Goal: Task Accomplishment & Management: Use online tool/utility

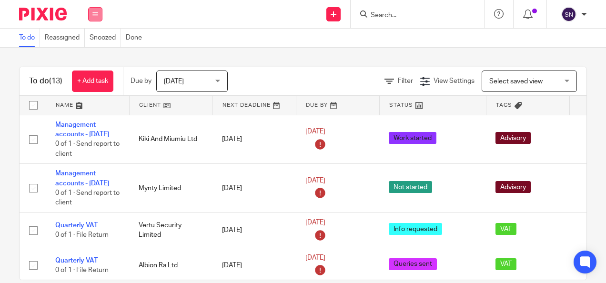
click at [96, 14] on icon at bounding box center [95, 14] width 6 height 6
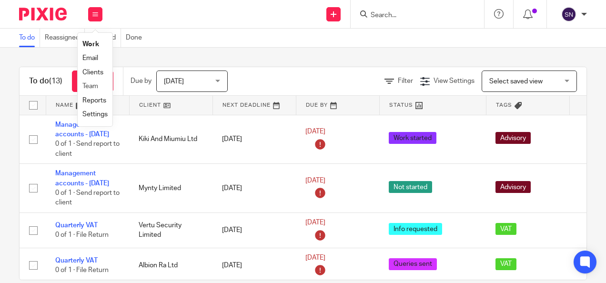
click at [85, 83] on li "Team" at bounding box center [94, 87] width 25 height 14
click at [92, 87] on link "Team" at bounding box center [90, 86] width 16 height 7
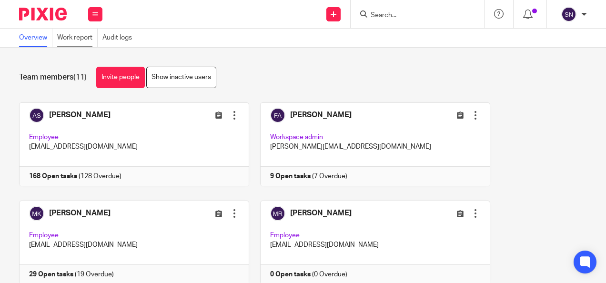
click at [72, 41] on link "Work report" at bounding box center [77, 38] width 41 height 19
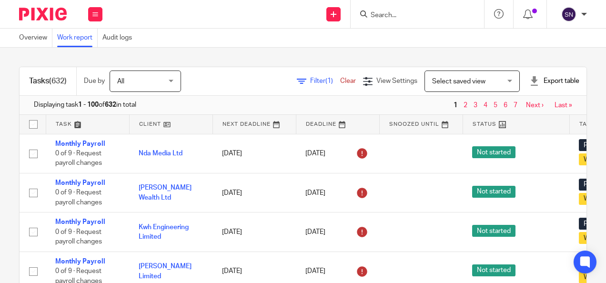
click at [326, 81] on span "(1)" at bounding box center [330, 81] width 8 height 7
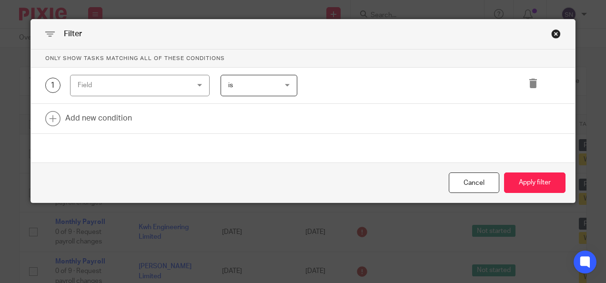
click at [188, 81] on div "Field" at bounding box center [140, 85] width 140 height 21
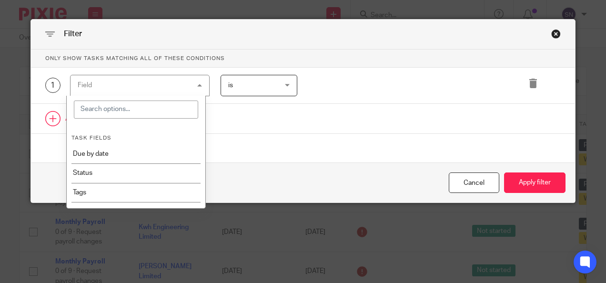
click at [222, 109] on link at bounding box center [303, 119] width 545 height 30
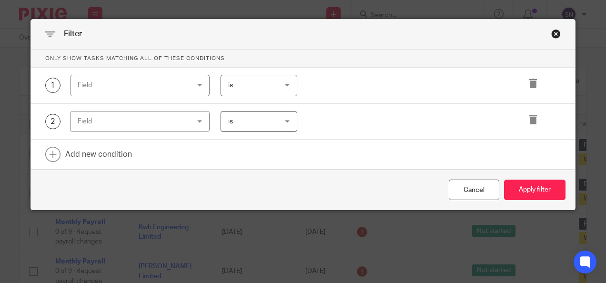
click at [544, 38] on div "Filter" at bounding box center [303, 35] width 545 height 30
click at [555, 29] on div "Filter" at bounding box center [303, 35] width 545 height 30
click at [552, 36] on div "Close this dialog window" at bounding box center [557, 34] width 10 height 10
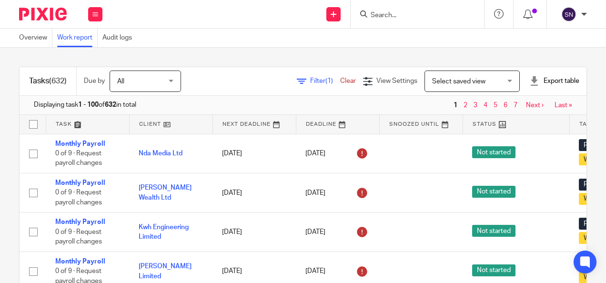
click at [310, 82] on span "Filter (1)" at bounding box center [325, 81] width 30 height 7
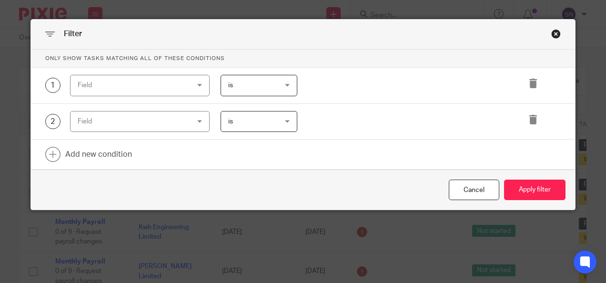
click at [147, 88] on div "Field" at bounding box center [130, 85] width 105 height 20
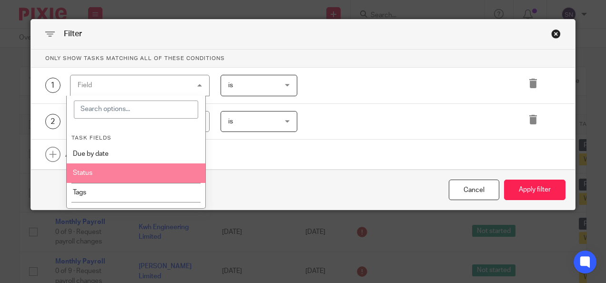
click at [121, 183] on li "Tags" at bounding box center [136, 192] width 139 height 19
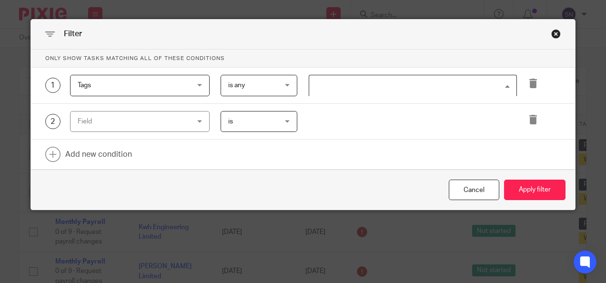
click at [365, 87] on input "Search for option" at bounding box center [410, 85] width 201 height 17
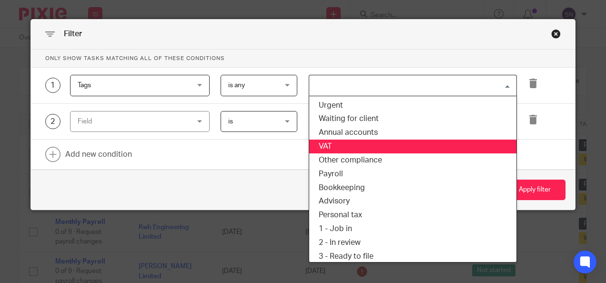
click at [337, 143] on li "VAT" at bounding box center [412, 147] width 207 height 14
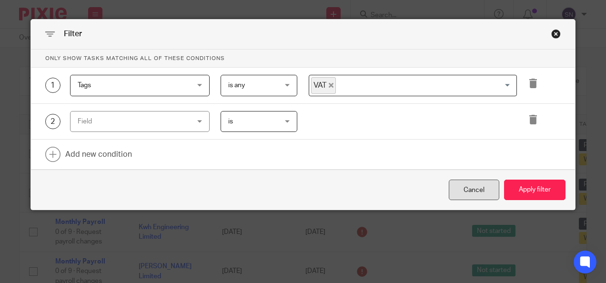
click at [488, 194] on div "Cancel" at bounding box center [474, 190] width 51 height 20
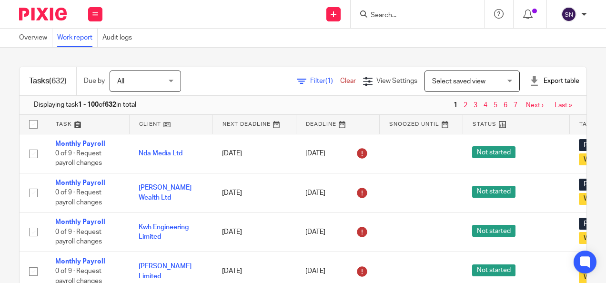
click at [297, 73] on div "Filter (1) Clear View Settings View Settings (1) Filters Clear Save Manage save…" at bounding box center [392, 81] width 389 height 21
click at [310, 80] on span "Filter (1)" at bounding box center [325, 81] width 30 height 7
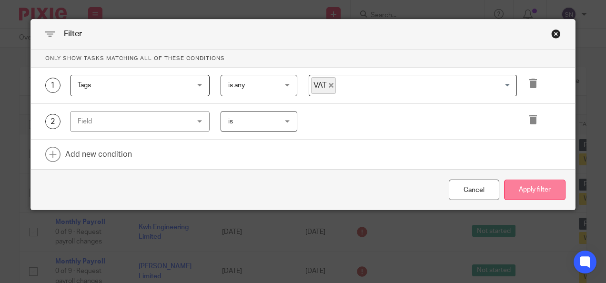
click at [512, 181] on button "Apply filter" at bounding box center [534, 190] width 61 height 20
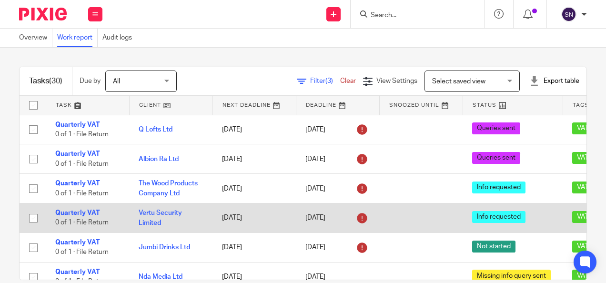
click at [33, 214] on input "checkbox" at bounding box center [33, 218] width 18 height 18
checkbox input "true"
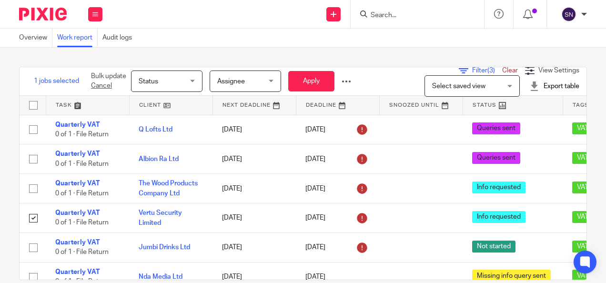
click at [171, 86] on span "Status" at bounding box center [164, 81] width 51 height 20
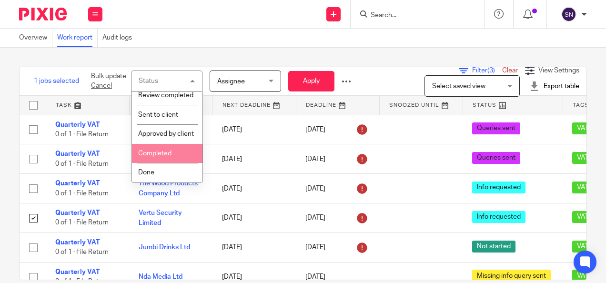
scroll to position [268, 0]
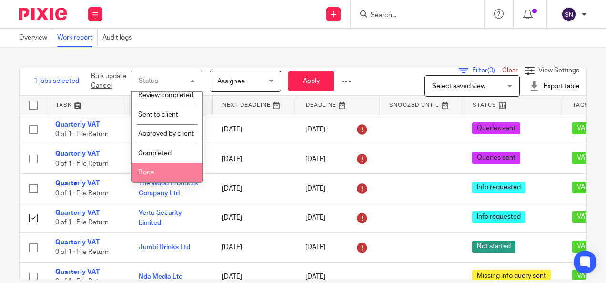
click at [163, 169] on li "Done" at bounding box center [167, 173] width 71 height 20
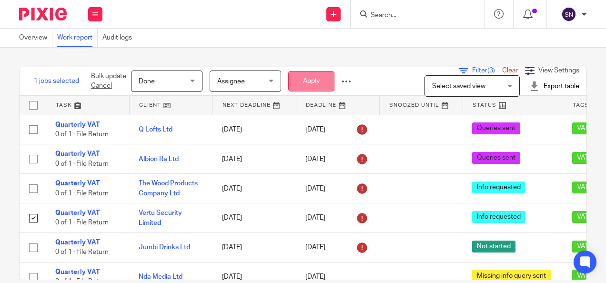
click at [315, 84] on button "Apply" at bounding box center [311, 81] width 46 height 20
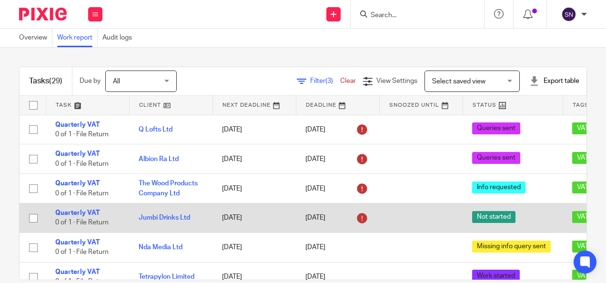
click at [36, 213] on input "checkbox" at bounding box center [33, 218] width 18 height 18
checkbox input "true"
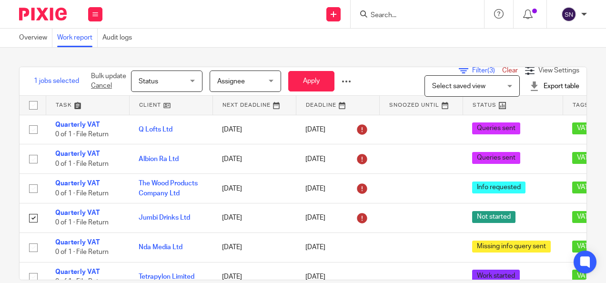
click at [234, 80] on span "Assignee" at bounding box center [231, 81] width 28 height 7
click at [169, 83] on span "Status" at bounding box center [164, 81] width 51 height 20
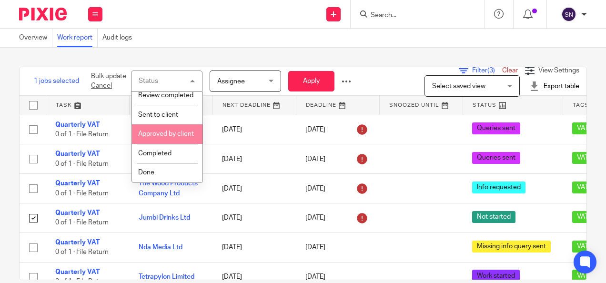
scroll to position [268, 0]
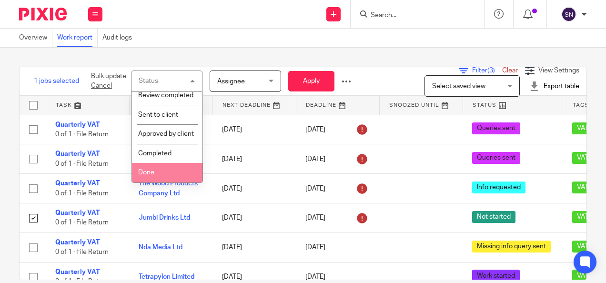
click at [146, 174] on span "Done" at bounding box center [146, 172] width 16 height 7
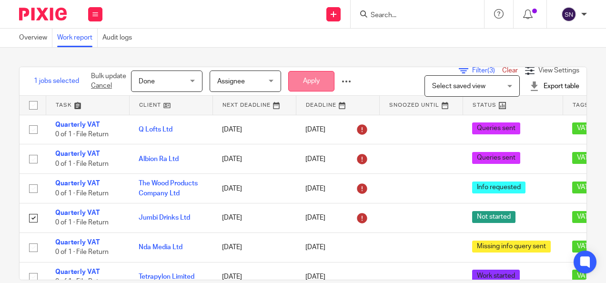
click at [313, 76] on button "Apply" at bounding box center [311, 81] width 46 height 20
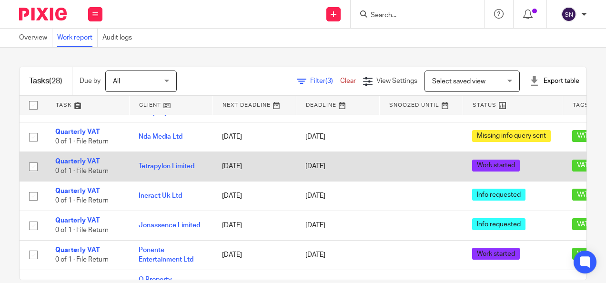
scroll to position [95, 0]
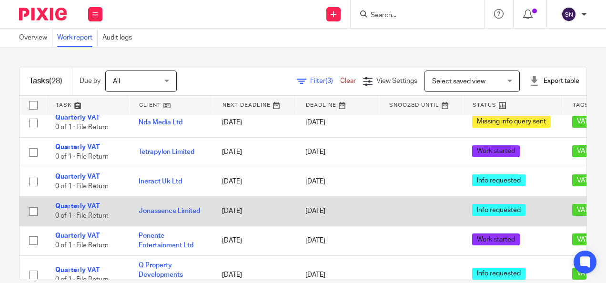
click at [37, 210] on input "checkbox" at bounding box center [33, 212] width 18 height 18
checkbox input "true"
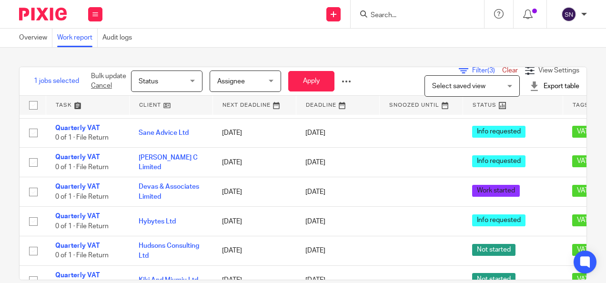
scroll to position [286, 0]
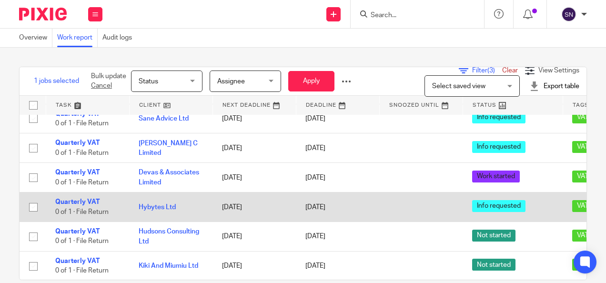
click at [34, 209] on input "checkbox" at bounding box center [33, 207] width 18 height 18
checkbox input "true"
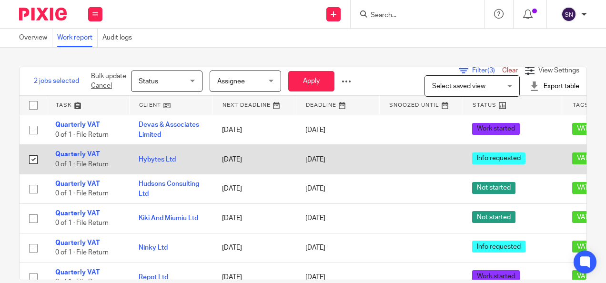
scroll to position [95, 0]
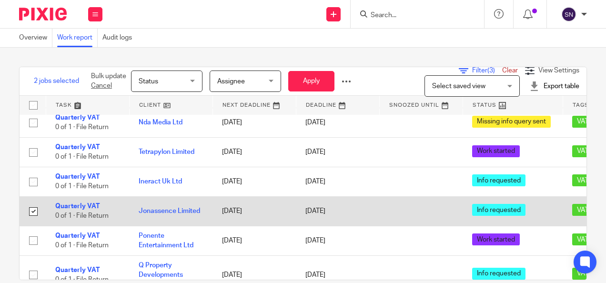
drag, startPoint x: 34, startPoint y: 209, endPoint x: 20, endPoint y: 202, distance: 15.8
click at [20, 202] on td at bounding box center [33, 211] width 26 height 30
click at [35, 205] on input "checkbox" at bounding box center [33, 212] width 18 height 18
checkbox input "false"
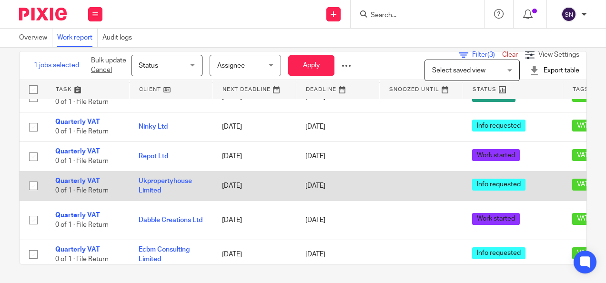
scroll to position [435, 0]
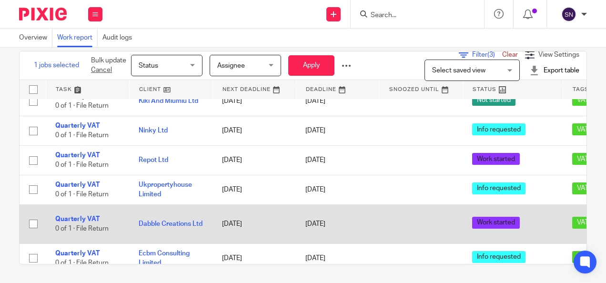
click at [32, 217] on input "checkbox" at bounding box center [33, 224] width 18 height 18
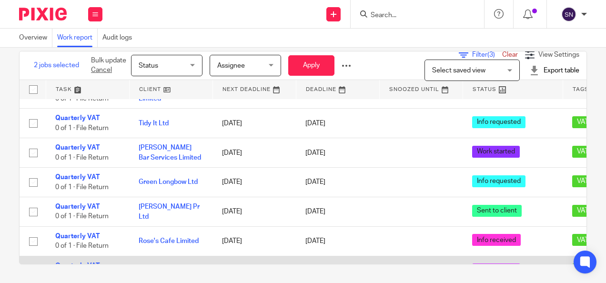
scroll to position [578, 0]
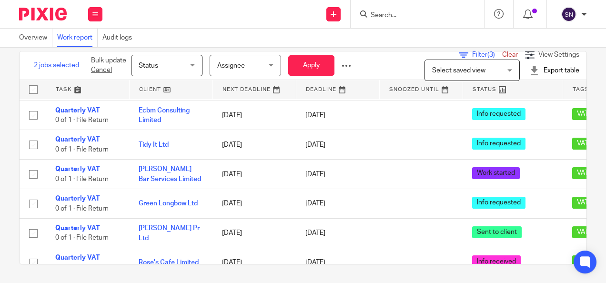
click at [245, 68] on span "Assignee" at bounding box center [231, 65] width 28 height 7
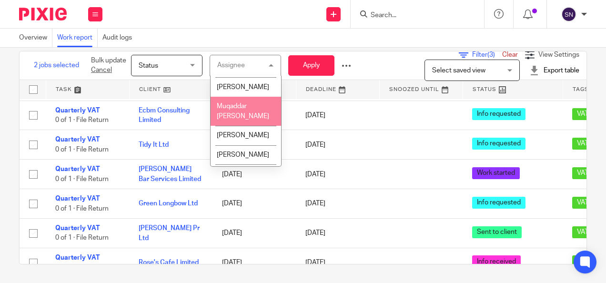
scroll to position [161, 0]
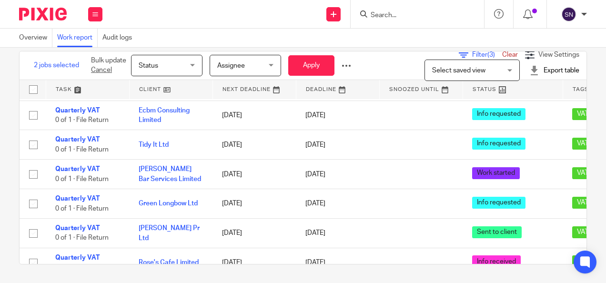
click at [367, 57] on div "2 jobs selected Bulk update Cancel Status Status Status Not started Info reques…" at bounding box center [196, 65] width 353 height 28
click at [342, 65] on div at bounding box center [347, 66] width 10 height 10
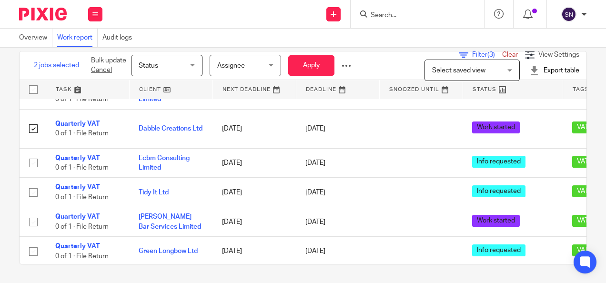
scroll to position [483, 0]
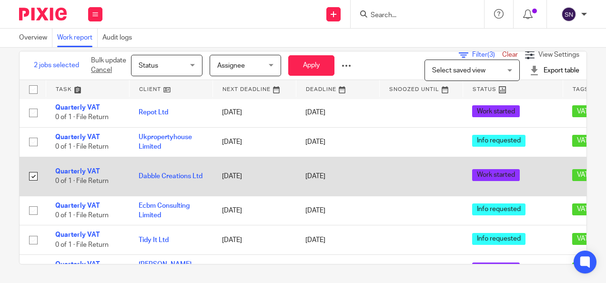
click at [32, 169] on input "checkbox" at bounding box center [33, 176] width 18 height 18
checkbox input "false"
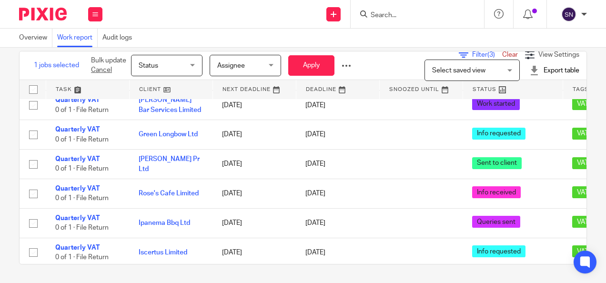
scroll to position [674, 0]
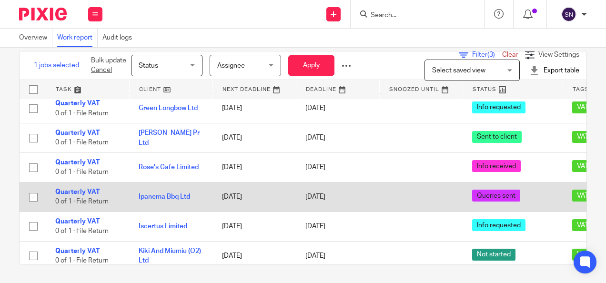
click at [38, 188] on input "checkbox" at bounding box center [33, 197] width 18 height 18
checkbox input "true"
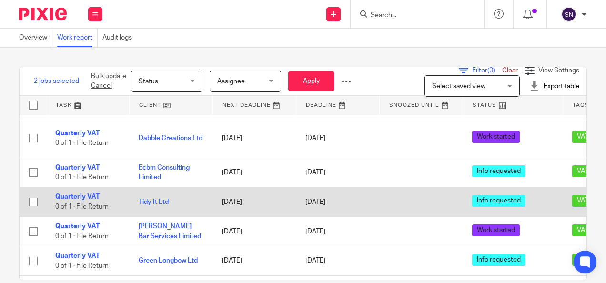
scroll to position [531, 0]
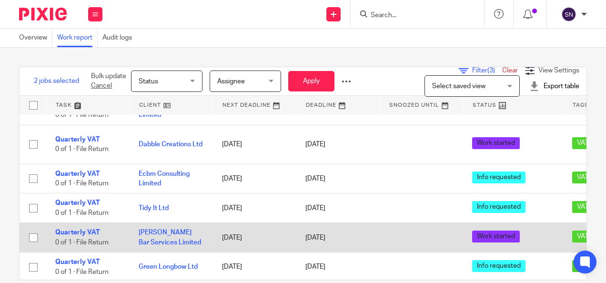
click at [31, 229] on input "checkbox" at bounding box center [33, 238] width 18 height 18
checkbox input "true"
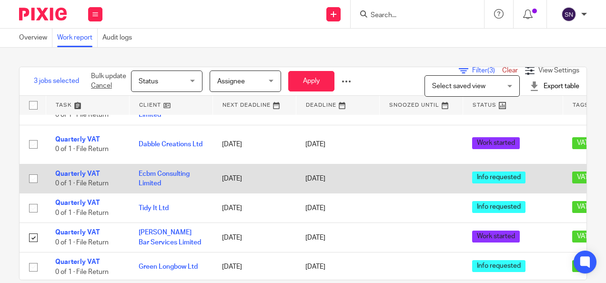
scroll to position [483, 0]
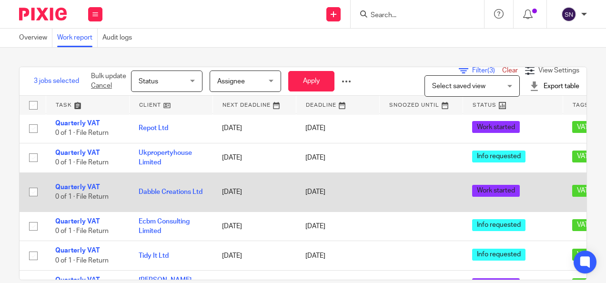
click at [37, 188] on input "checkbox" at bounding box center [33, 192] width 18 height 18
checkbox input "false"
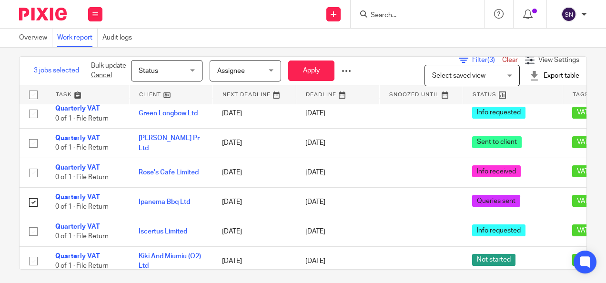
scroll to position [16, 0]
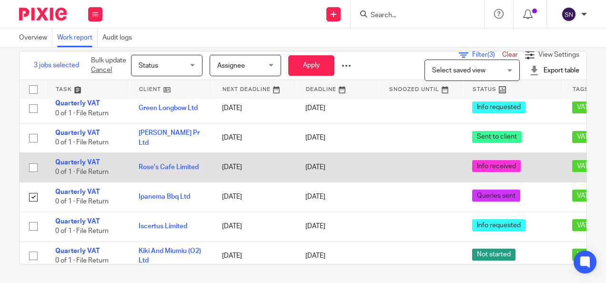
click at [30, 159] on input "checkbox" at bounding box center [33, 168] width 18 height 18
checkbox input "true"
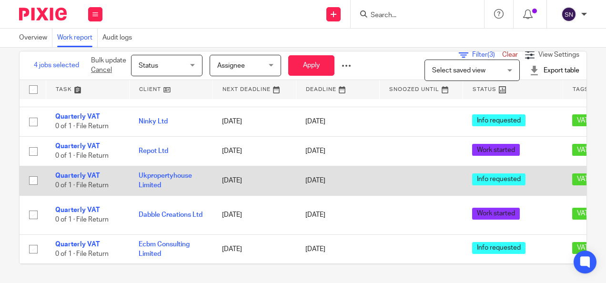
scroll to position [435, 0]
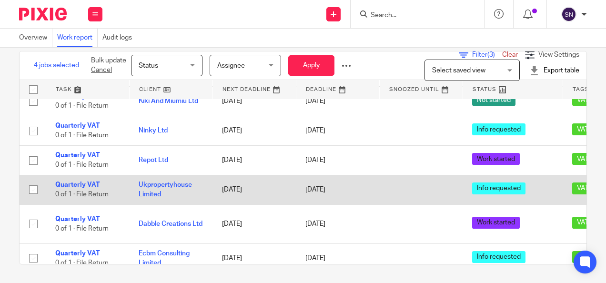
click at [34, 185] on input "checkbox" at bounding box center [33, 190] width 18 height 18
checkbox input "true"
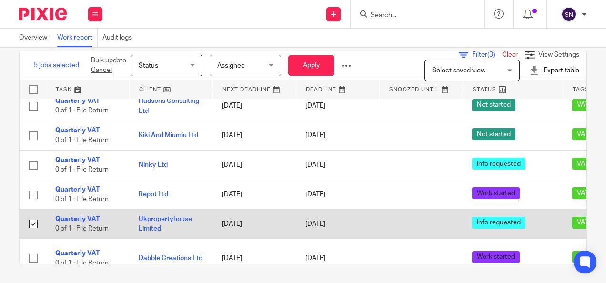
scroll to position [388, 0]
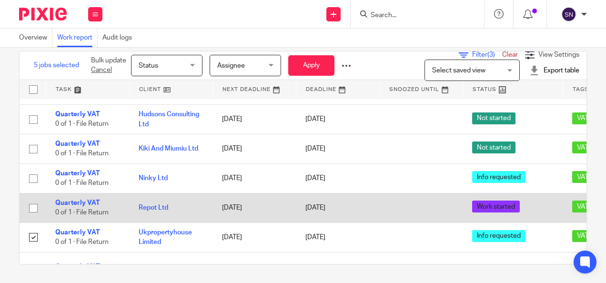
click at [36, 200] on input "checkbox" at bounding box center [33, 208] width 18 height 18
checkbox input "true"
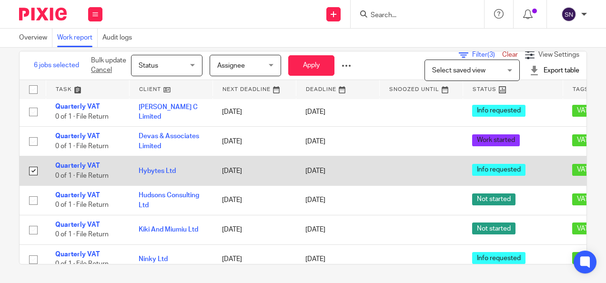
scroll to position [292, 0]
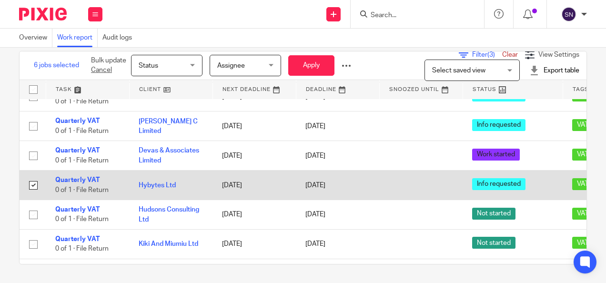
click at [33, 179] on input "checkbox" at bounding box center [33, 185] width 18 height 18
checkbox input "false"
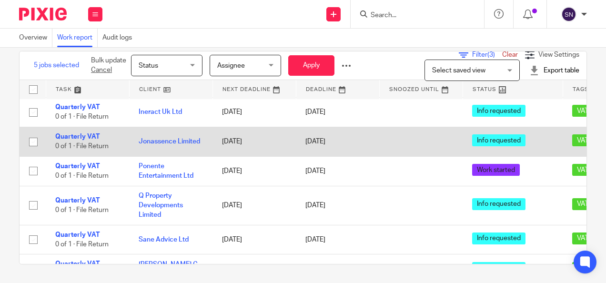
scroll to position [102, 0]
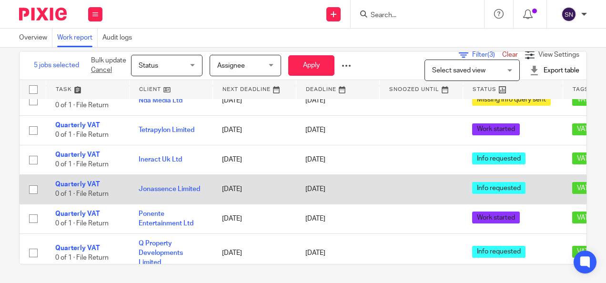
click at [26, 186] on input "checkbox" at bounding box center [33, 190] width 18 height 18
checkbox input "true"
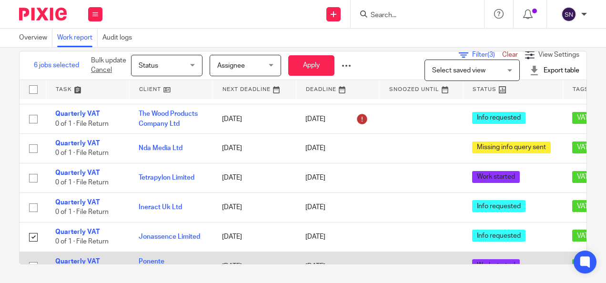
scroll to position [6, 0]
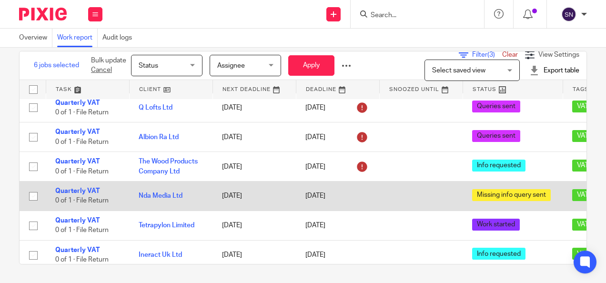
click at [28, 193] on input "checkbox" at bounding box center [33, 196] width 18 height 18
checkbox input "true"
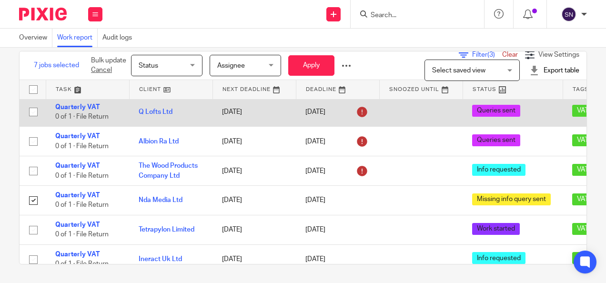
scroll to position [0, 0]
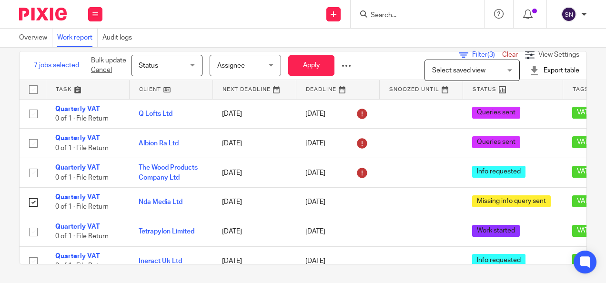
click at [250, 59] on span "Assignee" at bounding box center [242, 65] width 51 height 20
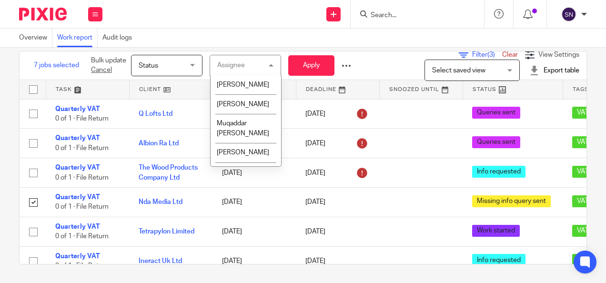
scroll to position [95, 0]
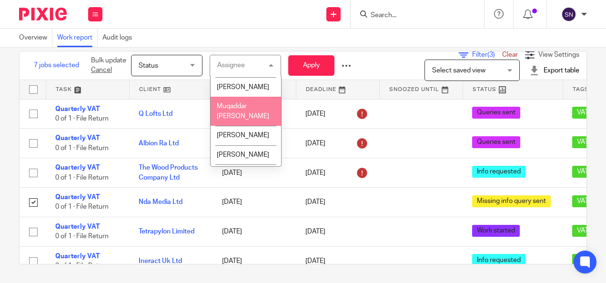
click at [247, 120] on span "Muqaddar [PERSON_NAME]" at bounding box center [243, 111] width 52 height 17
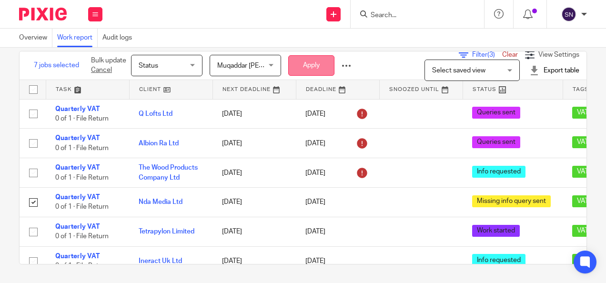
click at [294, 61] on button "Apply" at bounding box center [311, 65] width 46 height 20
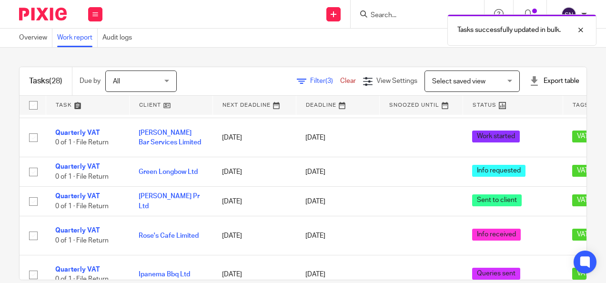
scroll to position [16, 0]
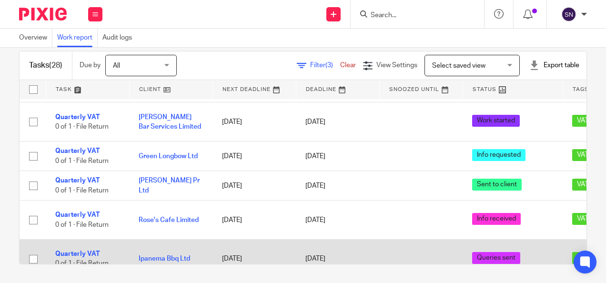
click at [33, 250] on input "checkbox" at bounding box center [33, 259] width 18 height 18
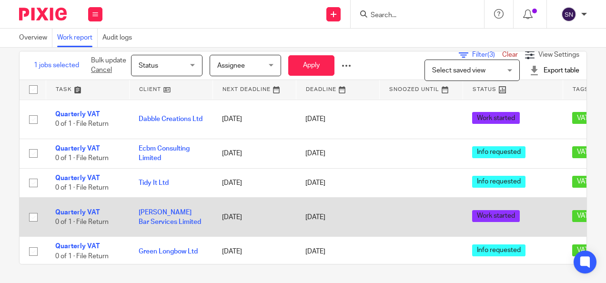
scroll to position [674, 0]
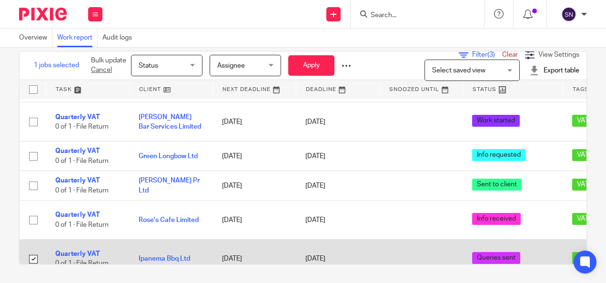
click at [34, 250] on input "checkbox" at bounding box center [33, 259] width 18 height 18
checkbox input "false"
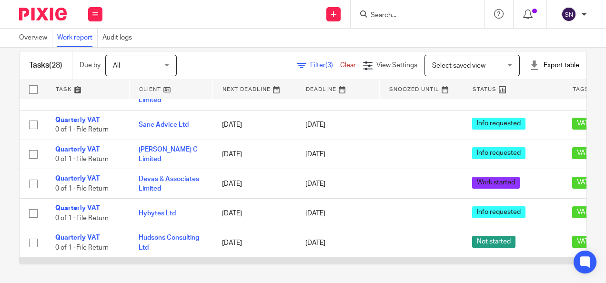
scroll to position [197, 0]
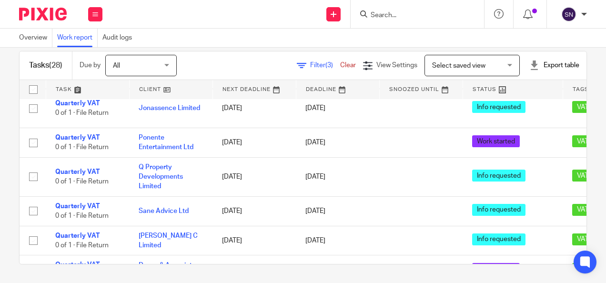
click at [310, 67] on span "Filter (3)" at bounding box center [325, 65] width 30 height 7
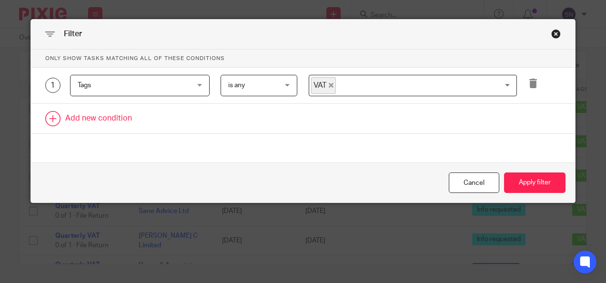
click at [85, 114] on link at bounding box center [303, 119] width 545 height 30
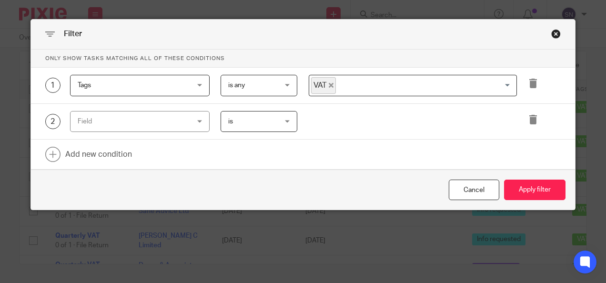
click at [130, 119] on div "Field" at bounding box center [130, 122] width 105 height 20
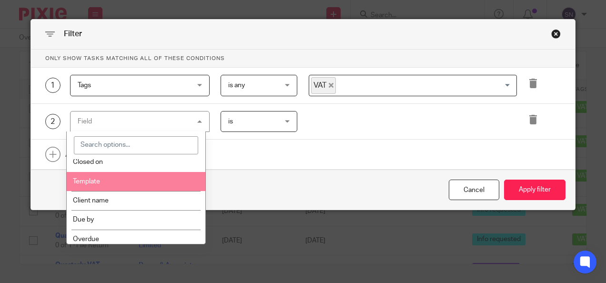
scroll to position [48, 0]
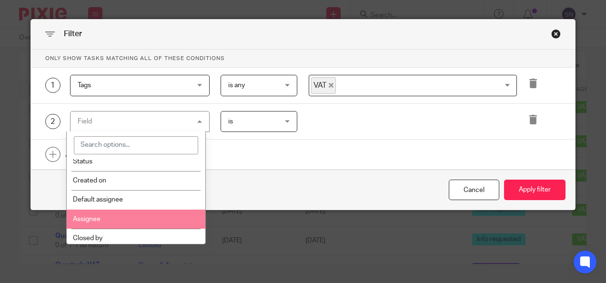
click at [113, 216] on li "Assignee" at bounding box center [136, 219] width 139 height 19
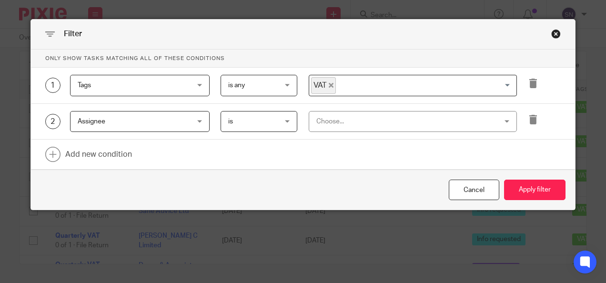
click at [351, 121] on div "Choose..." at bounding box center [397, 122] width 160 height 20
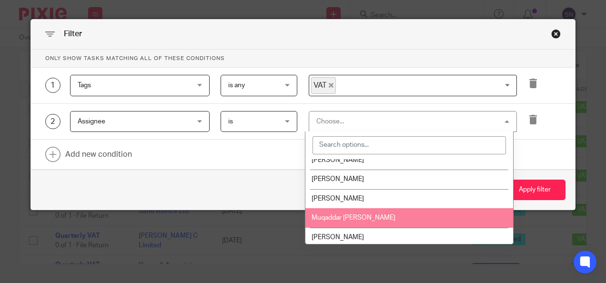
click at [353, 212] on li "Muqaddar [PERSON_NAME]" at bounding box center [410, 218] width 208 height 20
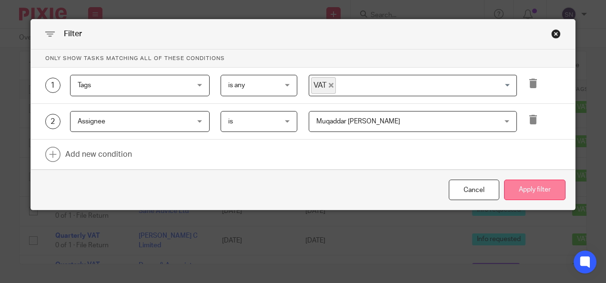
click at [545, 188] on button "Apply filter" at bounding box center [534, 190] width 61 height 20
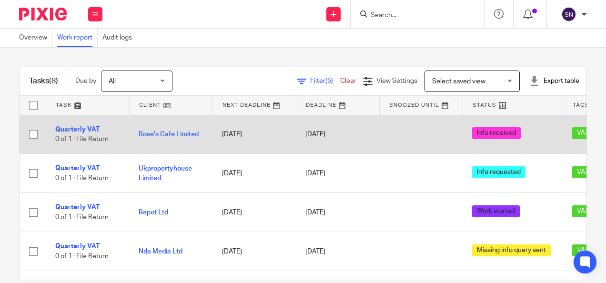
click at [40, 134] on input "checkbox" at bounding box center [33, 134] width 18 height 18
checkbox input "true"
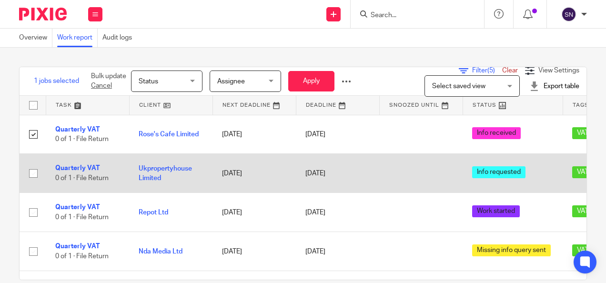
click at [37, 164] on input "checkbox" at bounding box center [33, 173] width 18 height 18
checkbox input "true"
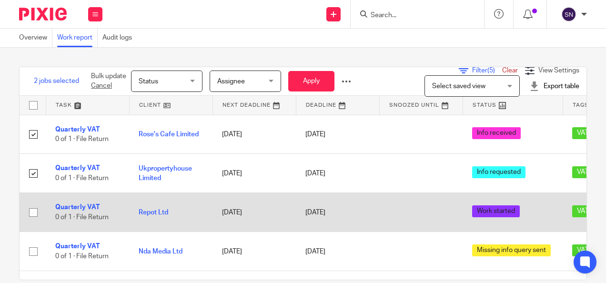
click at [30, 204] on input "checkbox" at bounding box center [33, 213] width 18 height 18
checkbox input "true"
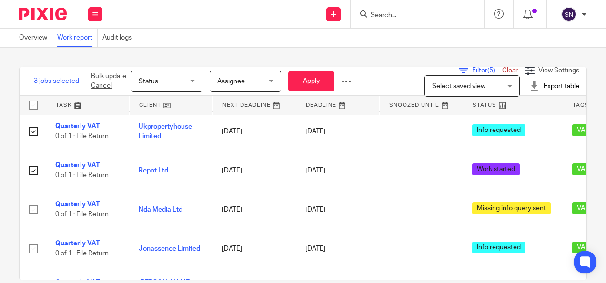
scroll to position [77, 0]
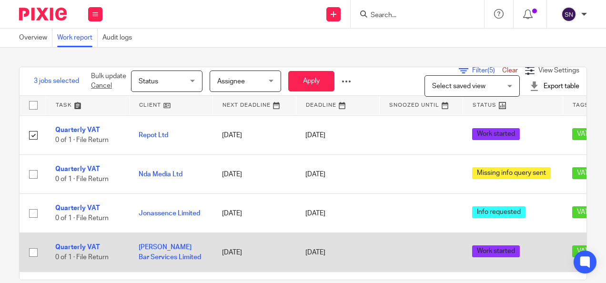
click at [28, 244] on input "checkbox" at bounding box center [33, 253] width 18 height 18
checkbox input "true"
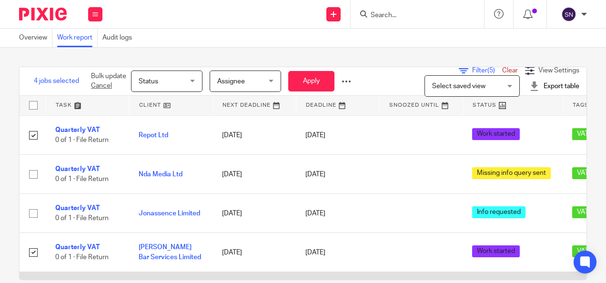
checkbox input "true"
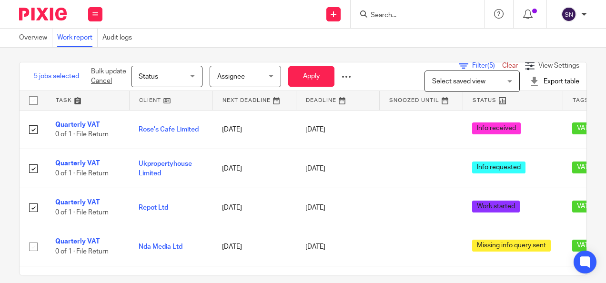
scroll to position [0, 0]
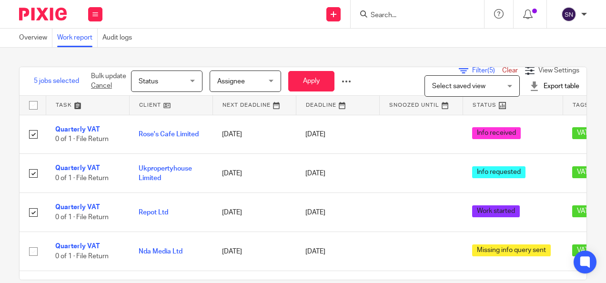
click at [256, 73] on span "Assignee" at bounding box center [242, 81] width 51 height 20
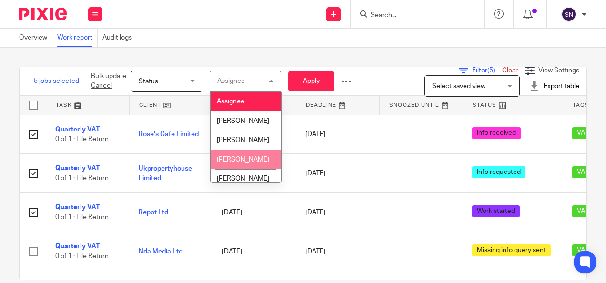
click at [237, 151] on li "[PERSON_NAME]" at bounding box center [246, 160] width 71 height 20
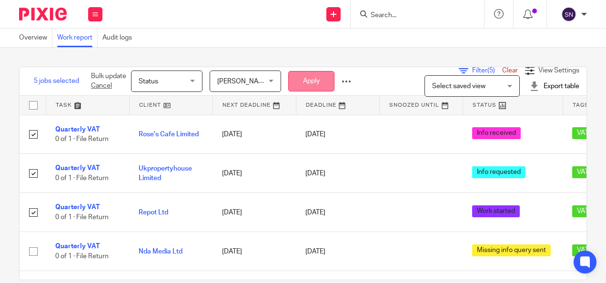
click at [297, 87] on button "Apply" at bounding box center [311, 81] width 46 height 20
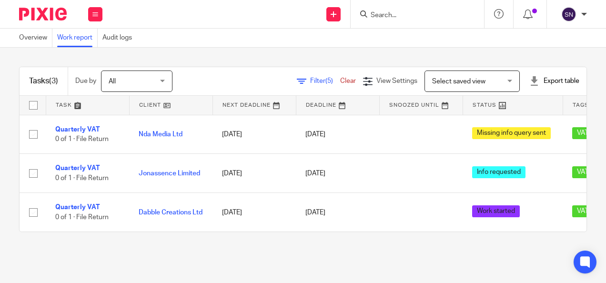
click at [297, 81] on icon at bounding box center [302, 82] width 10 height 10
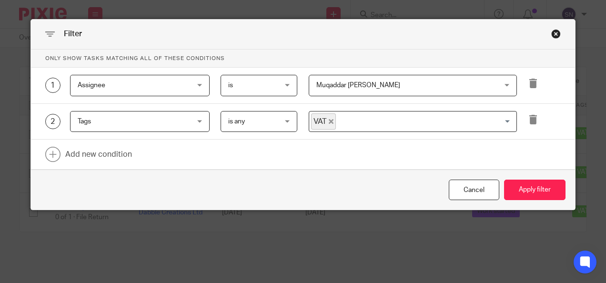
click at [535, 82] on div at bounding box center [539, 85] width 44 height 21
click at [529, 83] on icon at bounding box center [534, 84] width 10 height 10
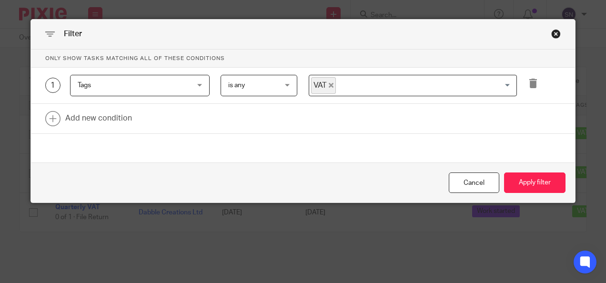
click at [520, 168] on div "Cancel Apply filter" at bounding box center [303, 183] width 545 height 40
click at [519, 174] on button "Apply filter" at bounding box center [534, 183] width 61 height 20
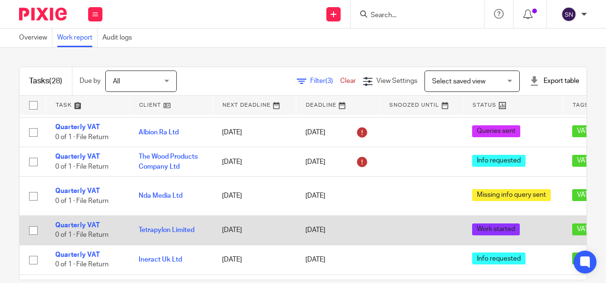
scroll to position [48, 0]
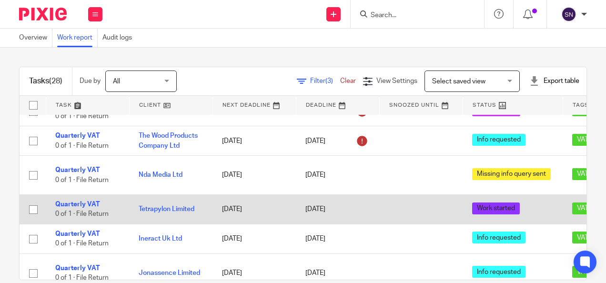
click at [33, 201] on input "checkbox" at bounding box center [33, 210] width 18 height 18
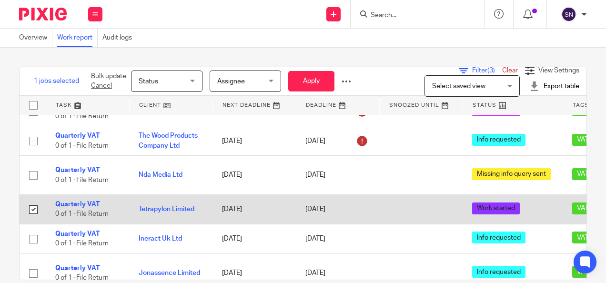
click at [33, 201] on input "checkbox" at bounding box center [33, 210] width 18 height 18
checkbox input "false"
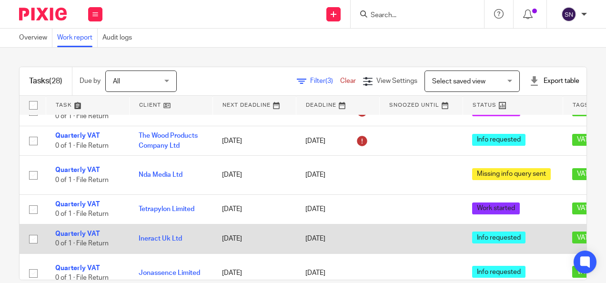
scroll to position [95, 0]
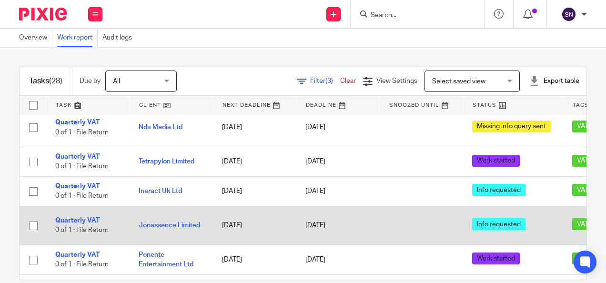
click at [35, 217] on input "checkbox" at bounding box center [33, 226] width 18 height 18
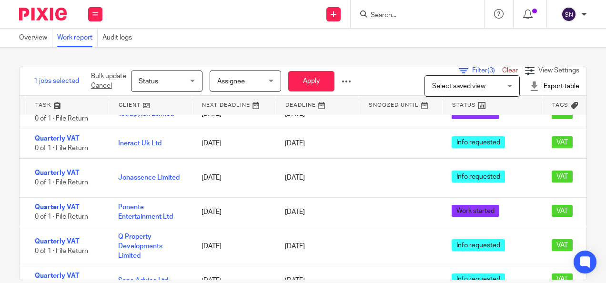
scroll to position [143, 0]
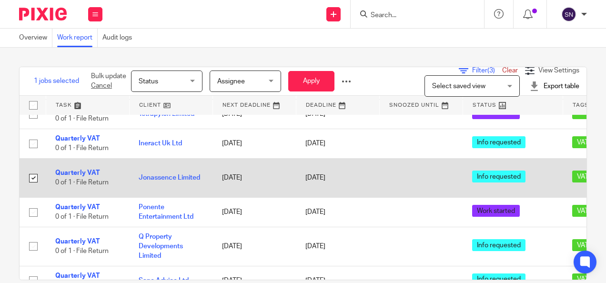
click at [39, 169] on input "checkbox" at bounding box center [33, 178] width 18 height 18
checkbox input "false"
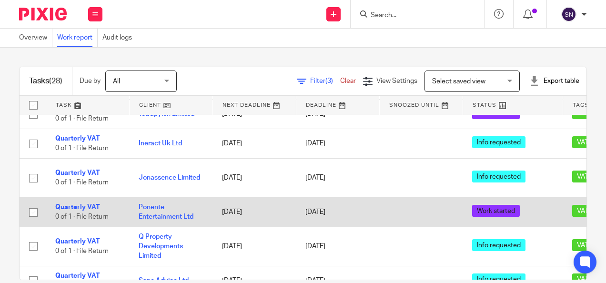
click at [35, 204] on input "checkbox" at bounding box center [33, 213] width 18 height 18
checkbox input "true"
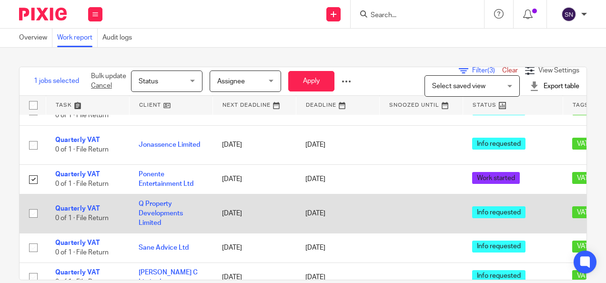
scroll to position [191, 0]
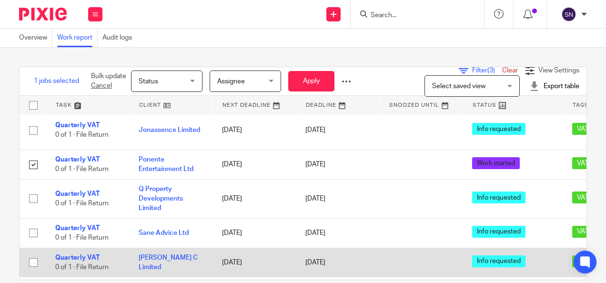
click at [34, 254] on input "checkbox" at bounding box center [33, 263] width 18 height 18
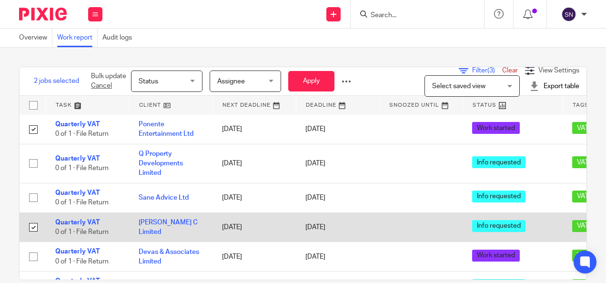
scroll to position [238, 0]
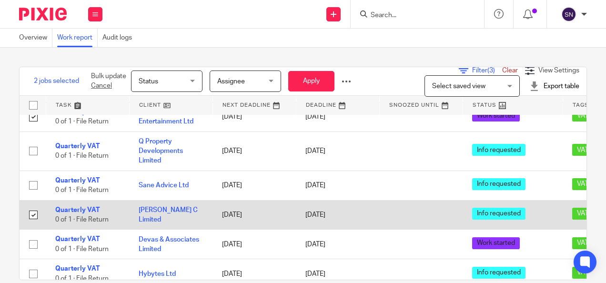
click at [31, 206] on input "checkbox" at bounding box center [33, 215] width 18 height 18
checkbox input "false"
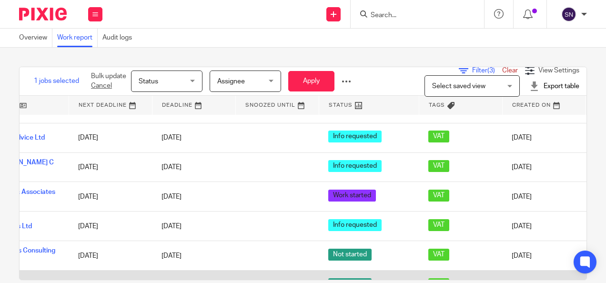
scroll to position [286, 194]
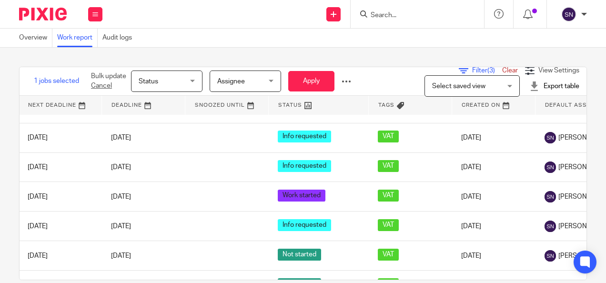
drag, startPoint x: 346, startPoint y: 274, endPoint x: 388, endPoint y: 283, distance: 42.5
click at [396, 281] on div "1 jobs selected Bulk update Cancel Status Status Status Not started Info reques…" at bounding box center [303, 165] width 606 height 235
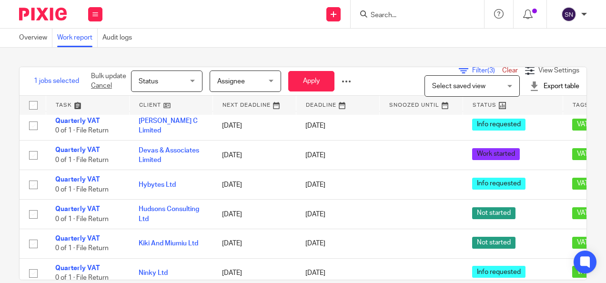
scroll to position [292, 0]
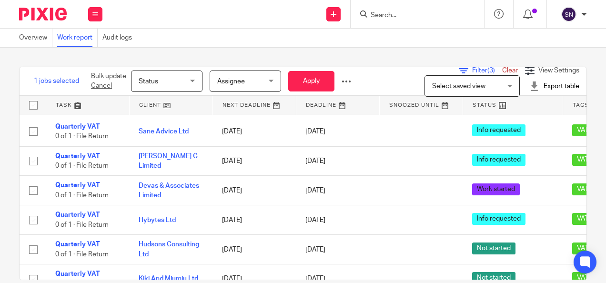
click at [460, 85] on span "Select saved view" at bounding box center [458, 86] width 53 height 7
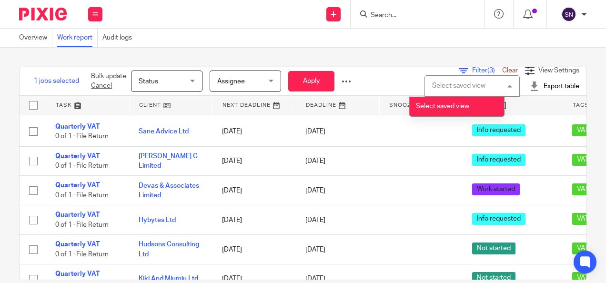
click at [460, 85] on div "Select saved view" at bounding box center [458, 85] width 53 height 7
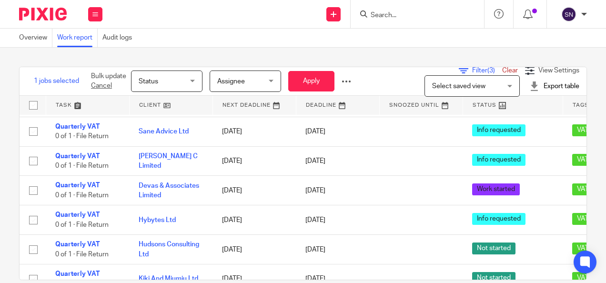
click at [455, 65] on div "1 jobs selected Bulk update Cancel Status Status Status Not started Info reques…" at bounding box center [303, 165] width 606 height 235
click at [459, 69] on link "Filter (3)" at bounding box center [480, 70] width 43 height 7
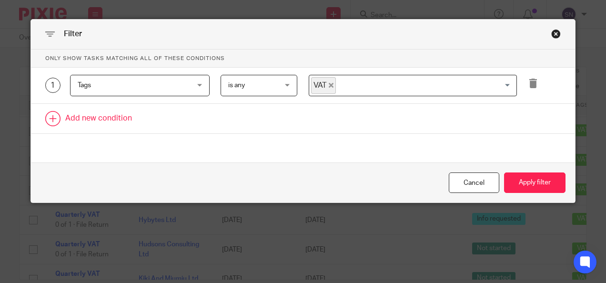
click at [122, 119] on link at bounding box center [303, 119] width 545 height 30
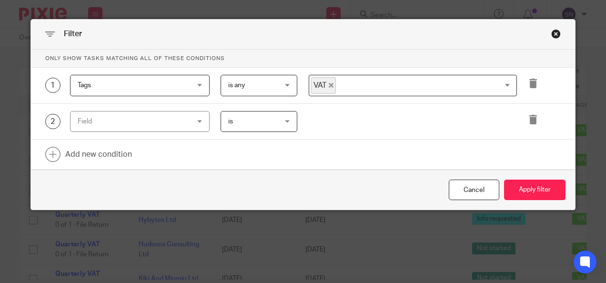
click at [121, 127] on div "Field" at bounding box center [130, 122] width 105 height 20
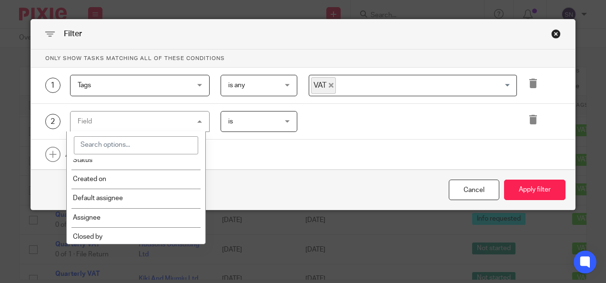
scroll to position [95, 0]
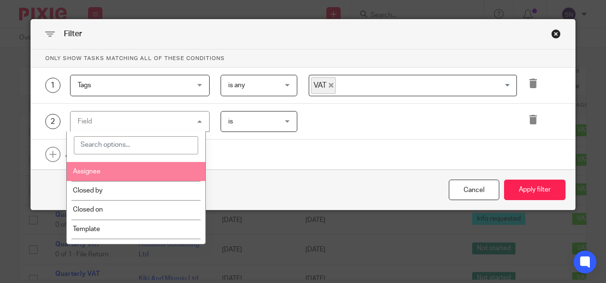
click at [118, 174] on li "Assignee" at bounding box center [136, 171] width 139 height 19
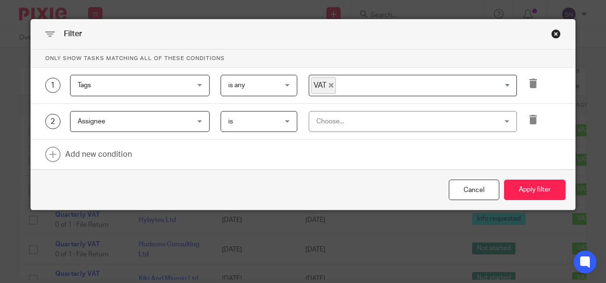
click at [349, 120] on div "Choose..." at bounding box center [397, 122] width 160 height 20
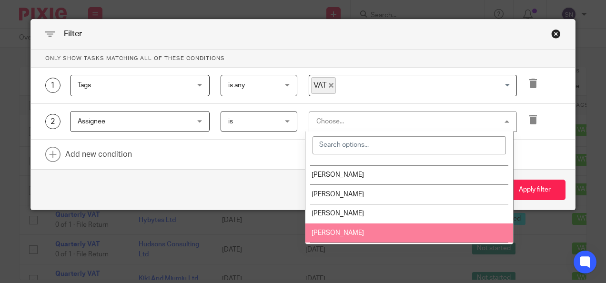
scroll to position [0, 0]
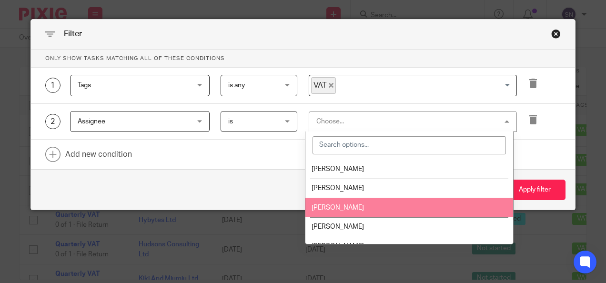
click at [386, 204] on li "[PERSON_NAME]" at bounding box center [410, 208] width 208 height 20
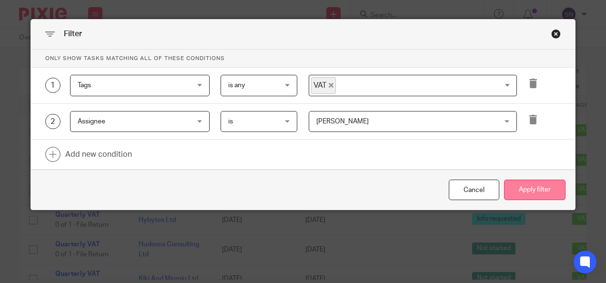
click at [530, 191] on button "Apply filter" at bounding box center [534, 190] width 61 height 20
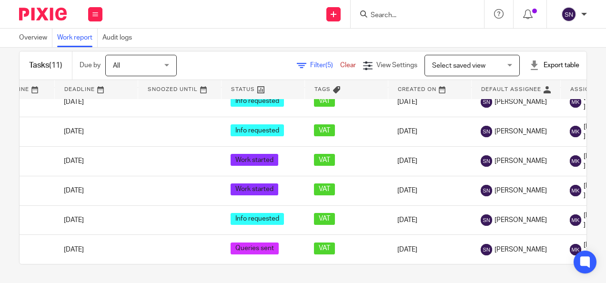
scroll to position [165, 0]
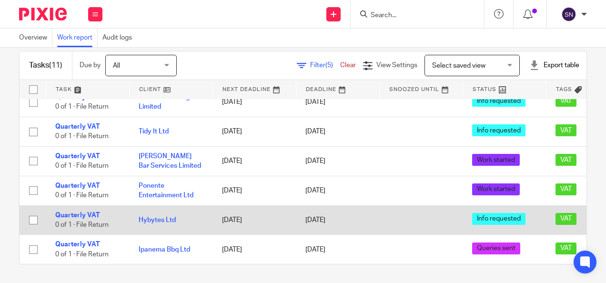
click at [40, 213] on input "checkbox" at bounding box center [33, 220] width 18 height 18
checkbox input "true"
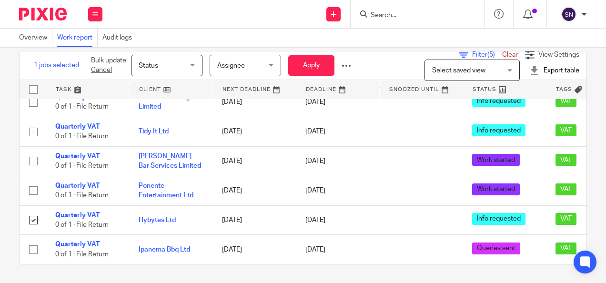
click at [233, 67] on span "Assignee" at bounding box center [231, 65] width 28 height 7
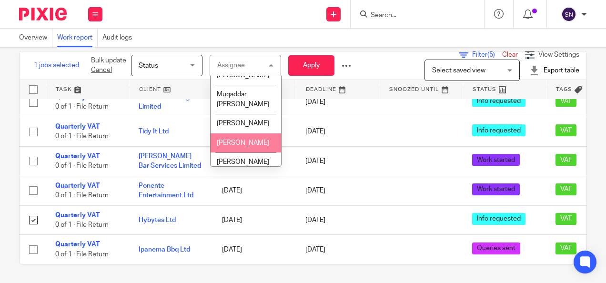
scroll to position [95, 0]
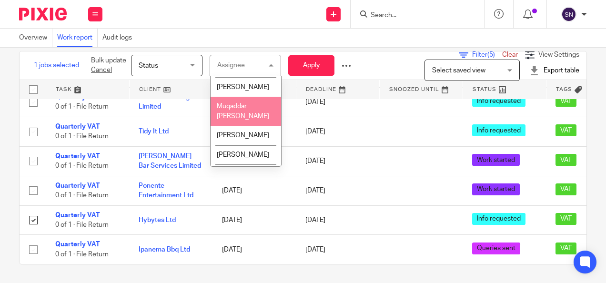
click at [241, 120] on span "Muqaddar [PERSON_NAME]" at bounding box center [243, 111] width 52 height 17
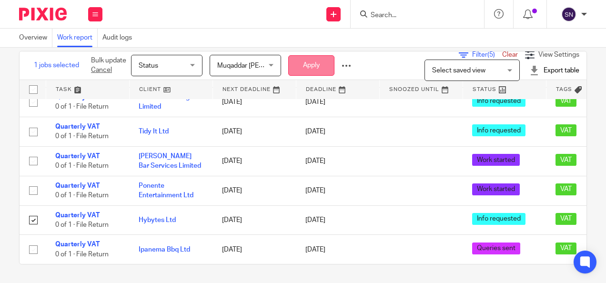
click at [312, 55] on button "Apply" at bounding box center [311, 65] width 46 height 20
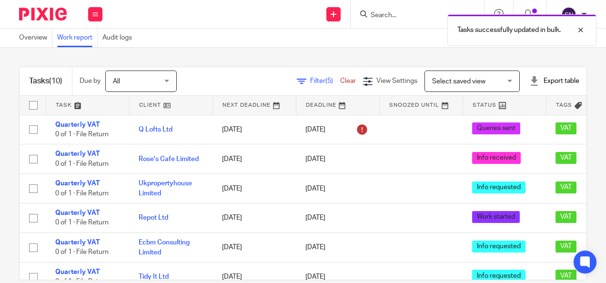
click at [297, 84] on icon at bounding box center [302, 82] width 10 height 10
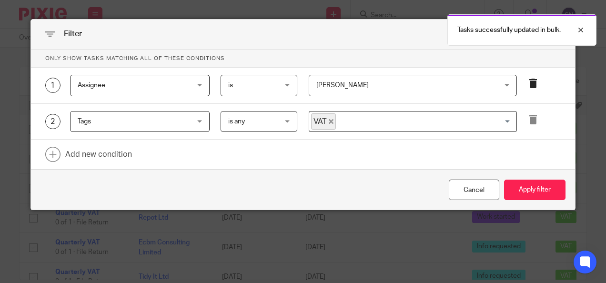
click at [529, 79] on icon at bounding box center [534, 84] width 10 height 10
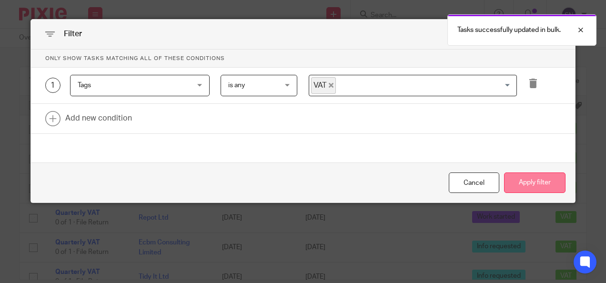
click at [516, 184] on button "Apply filter" at bounding box center [534, 183] width 61 height 20
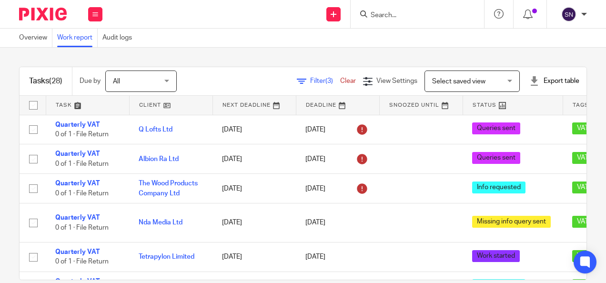
click at [290, 71] on div "Filter (3) Clear View Settings View Settings (3) Filters Clear Save Manage save…" at bounding box center [390, 81] width 393 height 21
click at [307, 87] on div "Filter (3) Clear View Settings View Settings (3) Filters Clear Save Manage save…" at bounding box center [390, 81] width 393 height 21
click at [310, 78] on span "Filter (3)" at bounding box center [325, 81] width 30 height 7
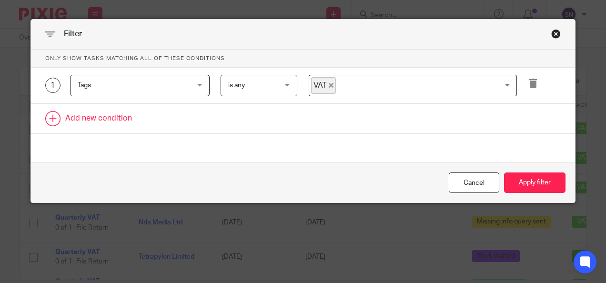
click at [111, 118] on link at bounding box center [303, 119] width 545 height 30
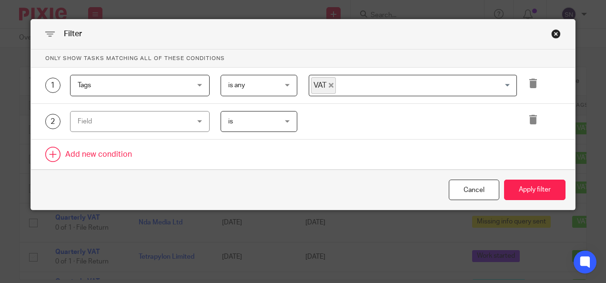
click at [111, 118] on div "Field" at bounding box center [130, 122] width 105 height 20
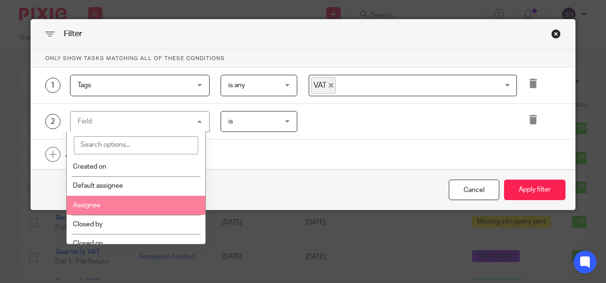
scroll to position [48, 0]
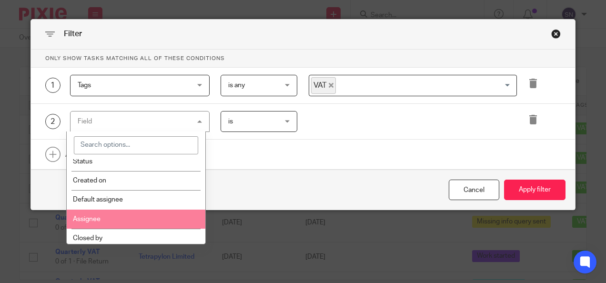
click at [117, 213] on li "Assignee" at bounding box center [136, 219] width 139 height 19
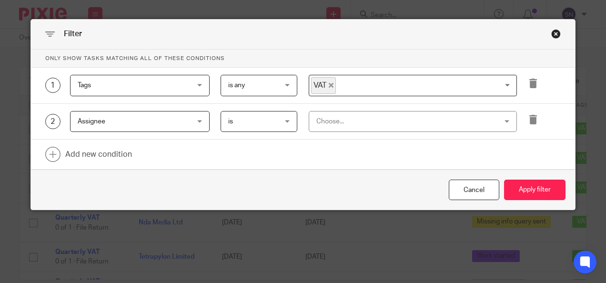
click at [406, 134] on div "2 Assignee Assignee Task fields Due by date Status Created on Default assignee …" at bounding box center [303, 122] width 545 height 36
click at [405, 129] on div "Choose..." at bounding box center [397, 122] width 160 height 20
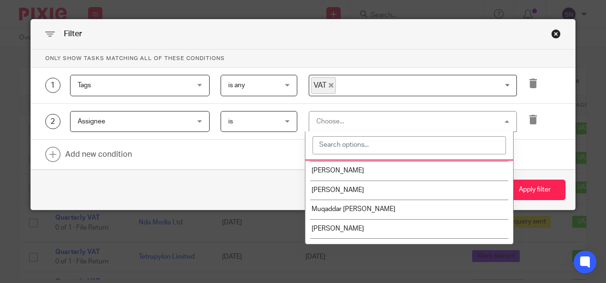
scroll to position [95, 0]
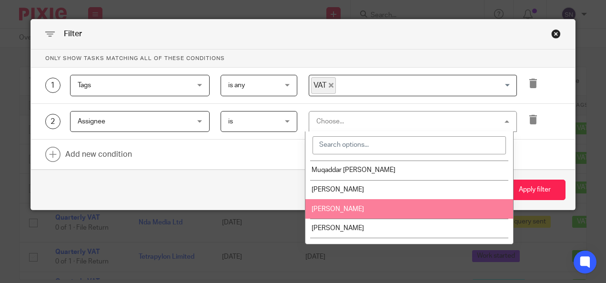
click at [359, 207] on li "[PERSON_NAME]" at bounding box center [410, 209] width 208 height 20
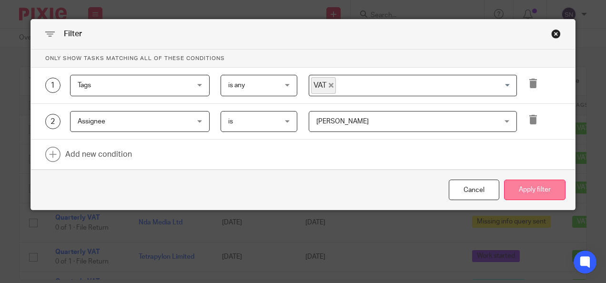
click at [546, 183] on button "Apply filter" at bounding box center [534, 190] width 61 height 20
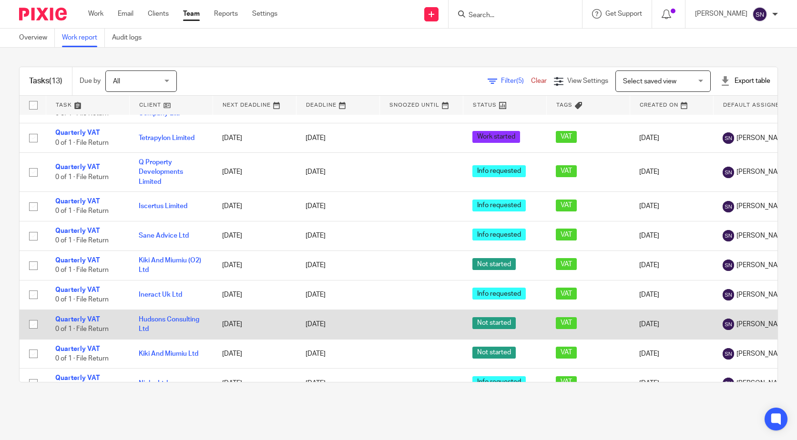
scroll to position [133, 0]
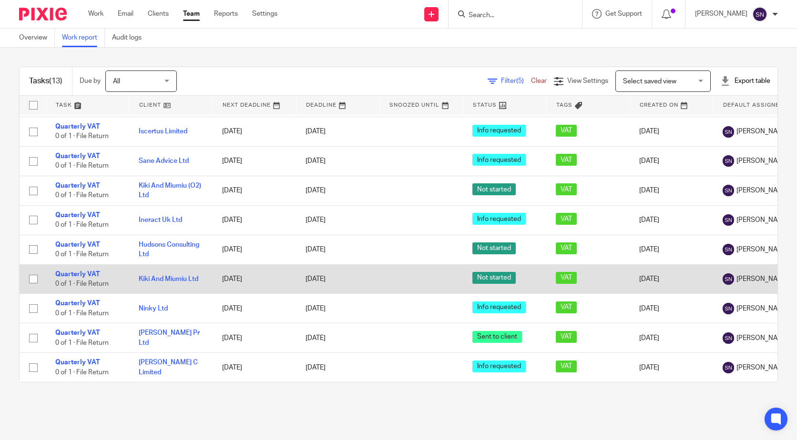
click at [35, 67] on input "checkbox" at bounding box center [33, 279] width 18 height 18
checkbox input "true"
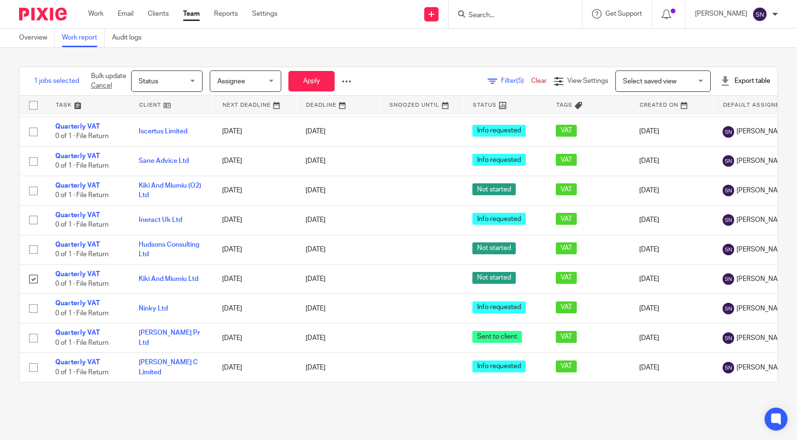
click at [170, 67] on span "Status" at bounding box center [164, 81] width 51 height 20
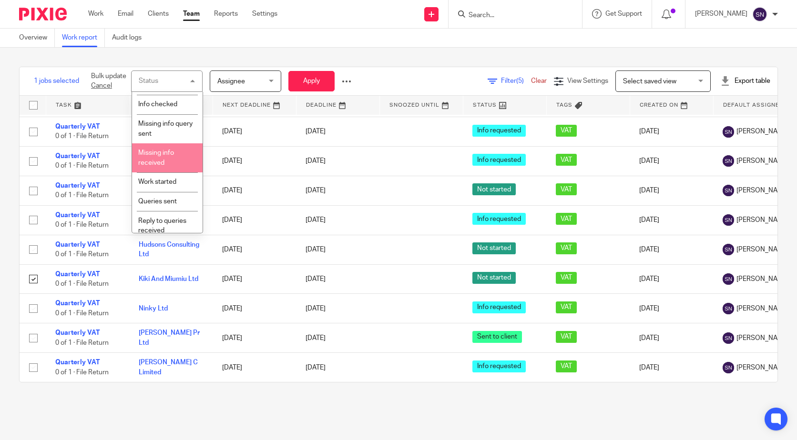
scroll to position [27, 0]
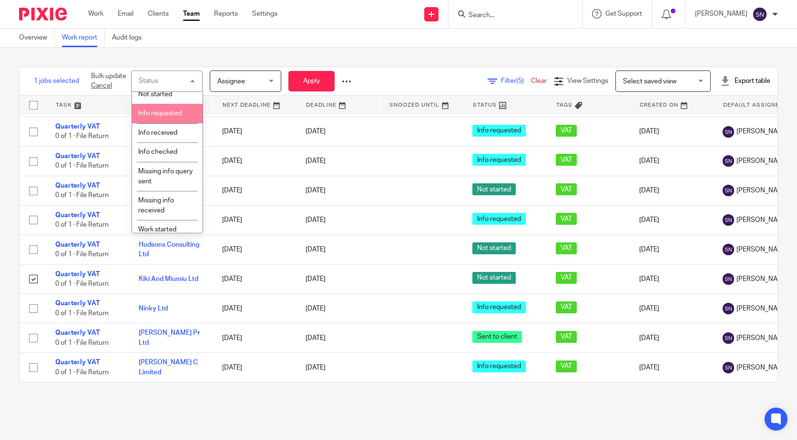
click at [179, 67] on li "Info requested" at bounding box center [167, 114] width 71 height 20
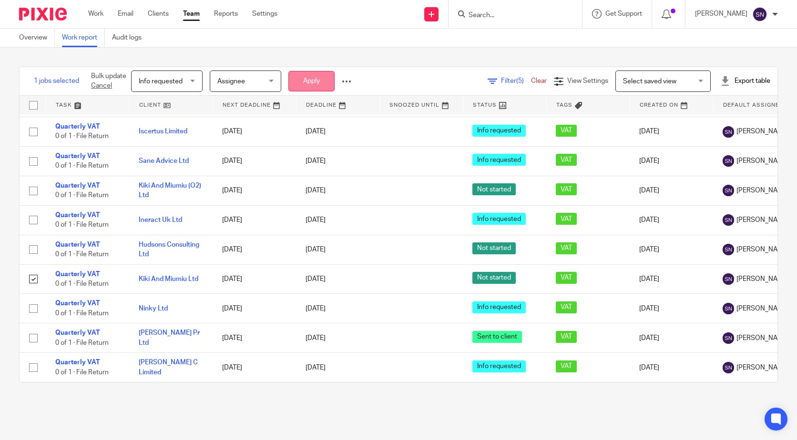
click at [303, 67] on button "Apply" at bounding box center [311, 81] width 46 height 20
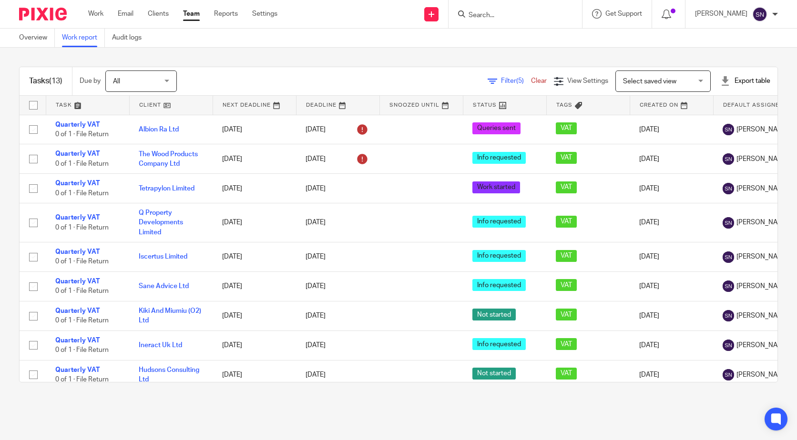
click at [501, 81] on span "Filter (5)" at bounding box center [516, 81] width 30 height 7
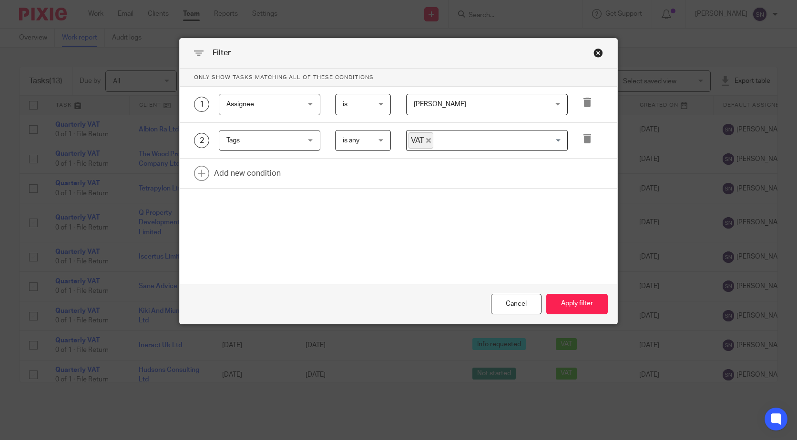
click at [594, 52] on div "Close this dialog window" at bounding box center [599, 53] width 10 height 10
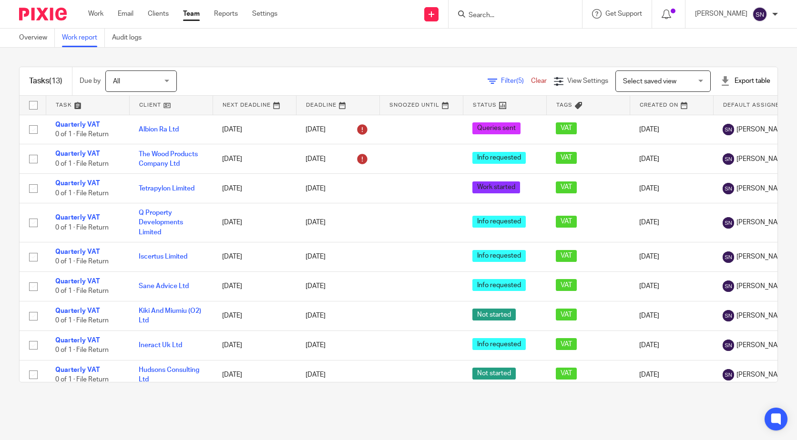
click at [501, 83] on span "Filter (5)" at bounding box center [516, 81] width 30 height 7
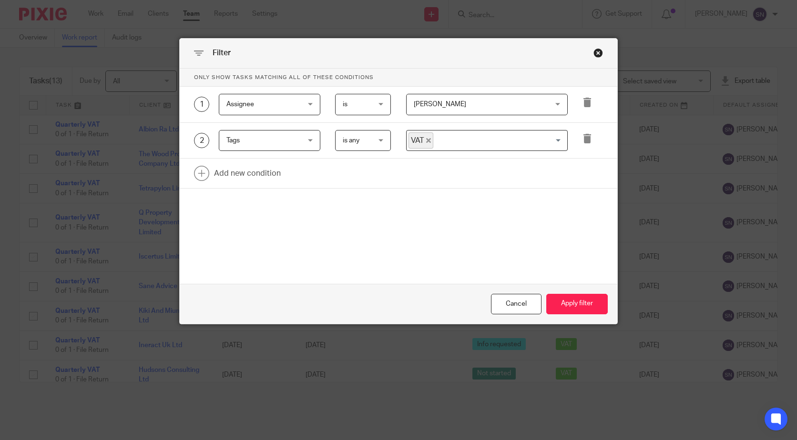
click at [276, 108] on span "Assignee" at bounding box center [263, 104] width 75 height 20
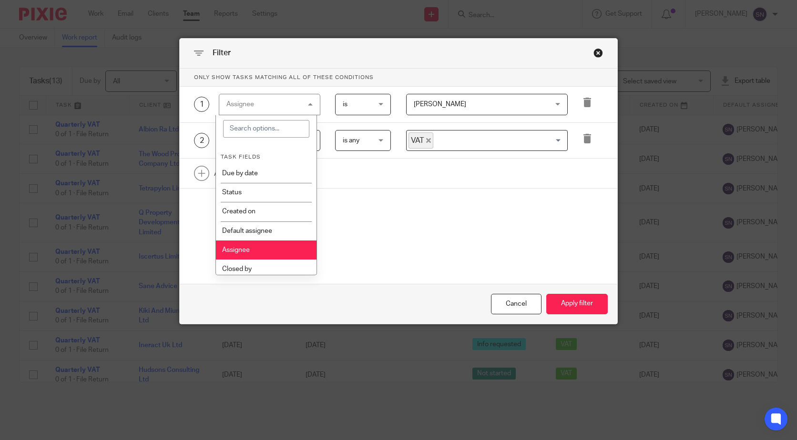
click at [276, 108] on div "Assignee Assignee" at bounding box center [270, 104] width 102 height 21
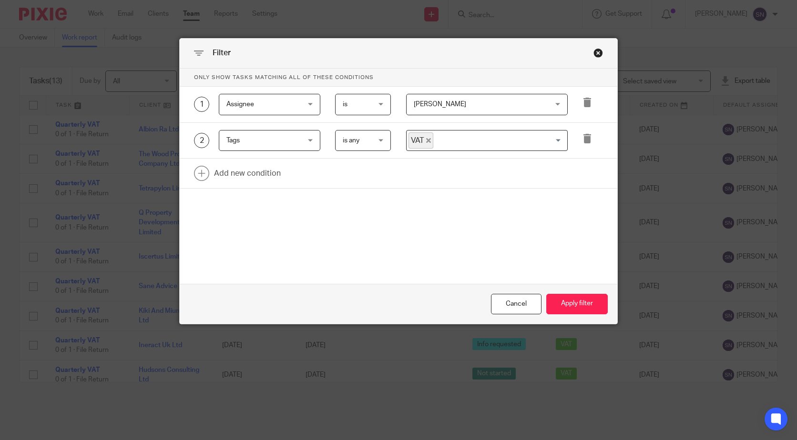
click at [288, 144] on span "Tags" at bounding box center [263, 141] width 75 height 20
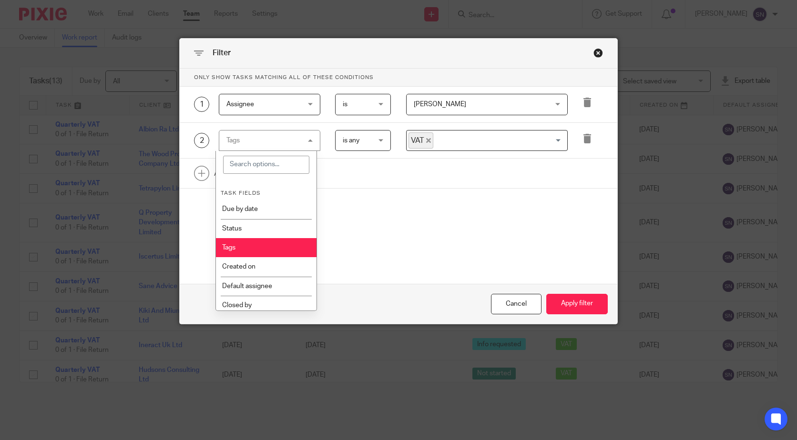
click at [426, 140] on icon "Deselect VAT" at bounding box center [428, 140] width 5 height 5
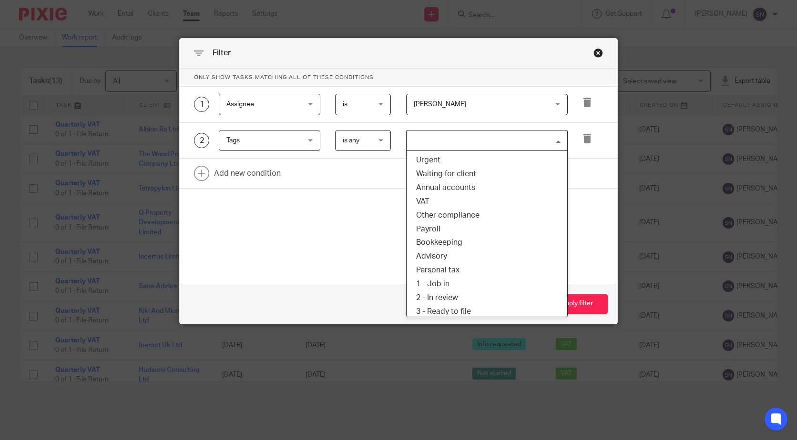
click at [450, 137] on input "Search for option" at bounding box center [485, 141] width 154 height 17
click at [451, 260] on li "Advisory" at bounding box center [487, 257] width 161 height 14
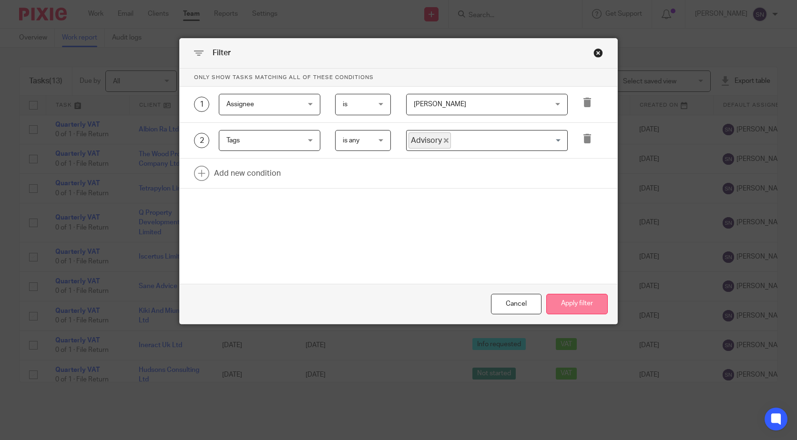
click at [584, 310] on button "Apply filter" at bounding box center [576, 304] width 61 height 20
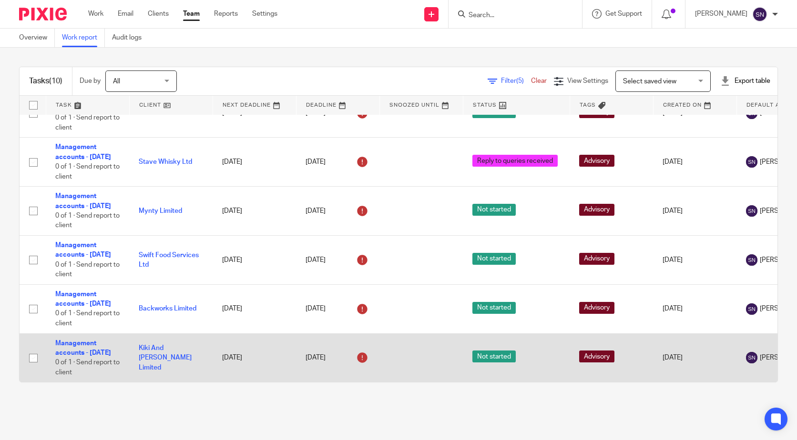
scroll to position [326, 0]
click at [31, 349] on input "checkbox" at bounding box center [33, 358] width 18 height 18
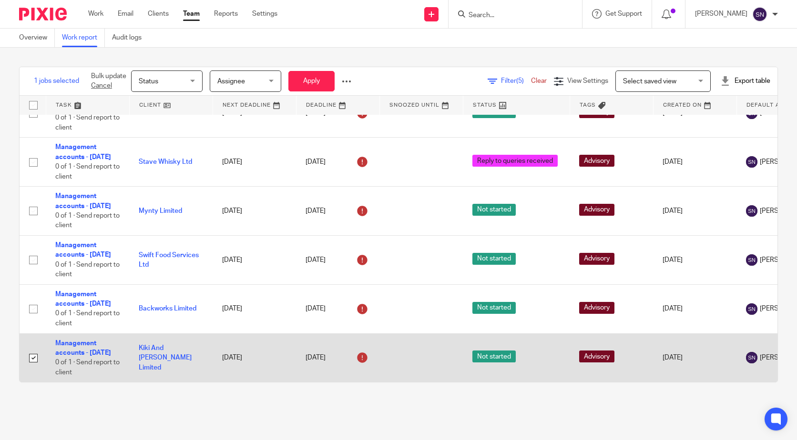
click at [31, 349] on input "checkbox" at bounding box center [33, 358] width 18 height 18
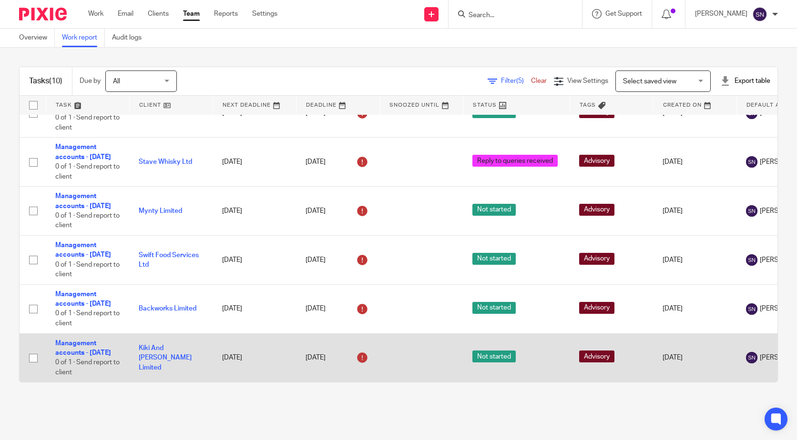
click at [31, 349] on input "checkbox" at bounding box center [33, 358] width 18 height 18
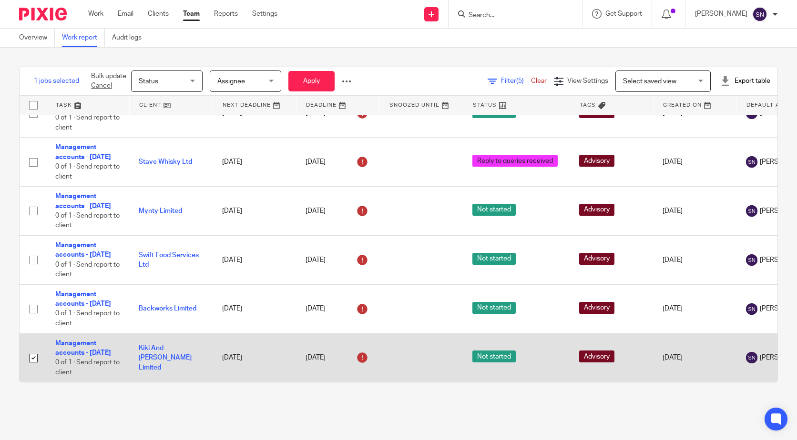
click at [39, 349] on input "checkbox" at bounding box center [33, 358] width 18 height 18
checkbox input "false"
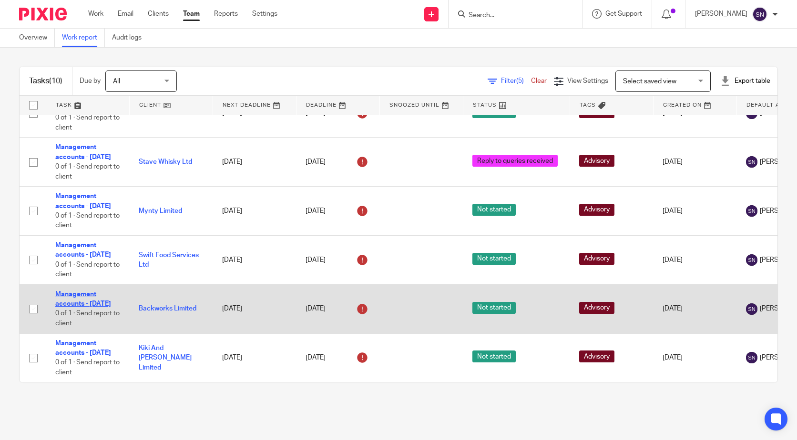
scroll to position [278, 0]
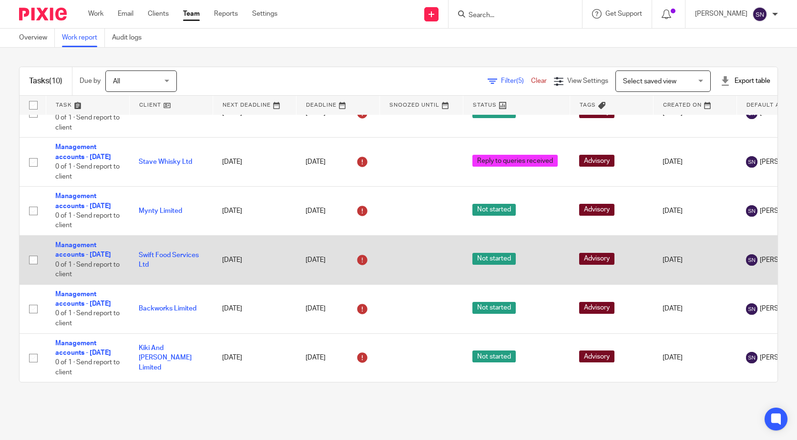
click at [36, 269] on input "checkbox" at bounding box center [33, 260] width 18 height 18
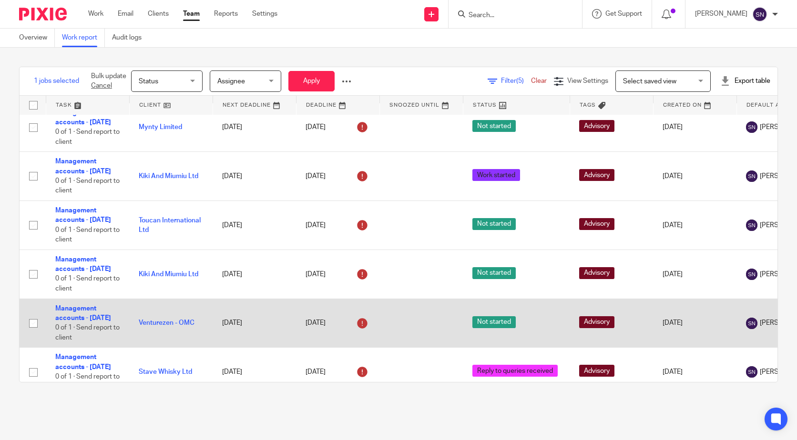
scroll to position [0, 0]
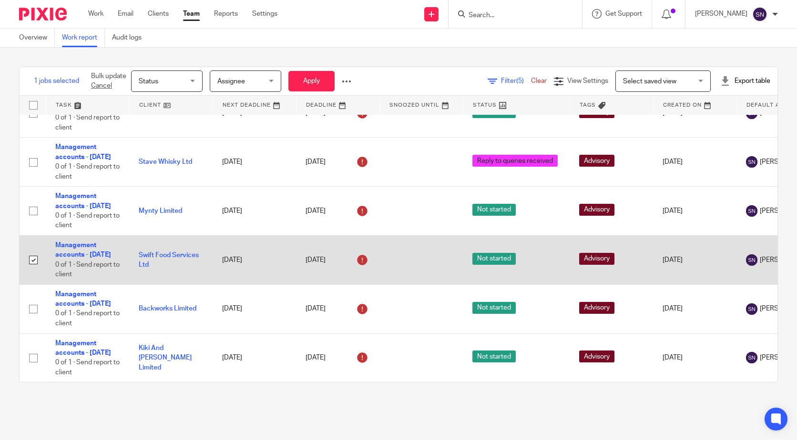
click at [37, 251] on input "checkbox" at bounding box center [33, 260] width 18 height 18
checkbox input "false"
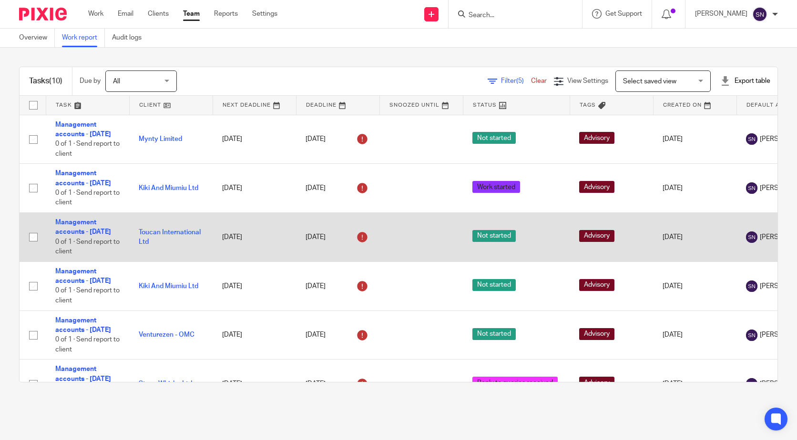
click at [35, 246] on input "checkbox" at bounding box center [33, 237] width 18 height 18
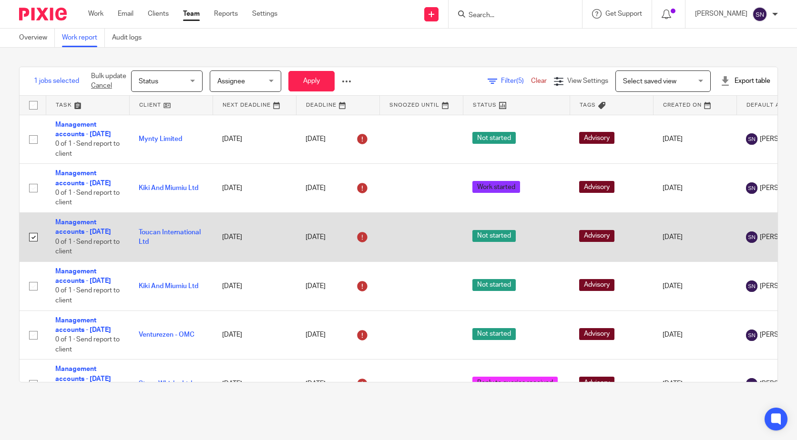
click at [27, 246] on input "checkbox" at bounding box center [33, 237] width 18 height 18
checkbox input "false"
